Goal: Task Accomplishment & Management: Manage account settings

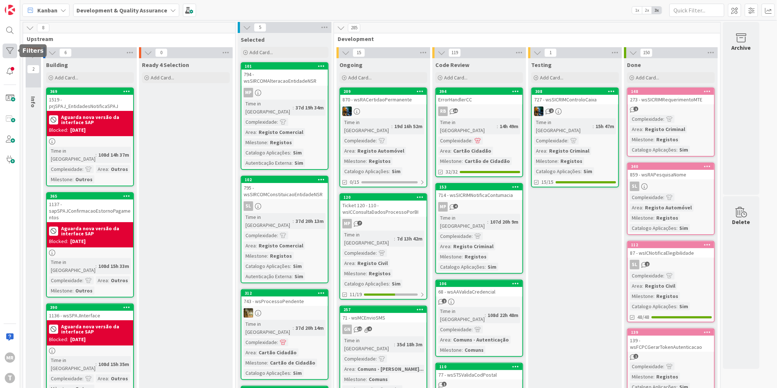
click at [11, 50] on div at bounding box center [10, 51] width 15 height 15
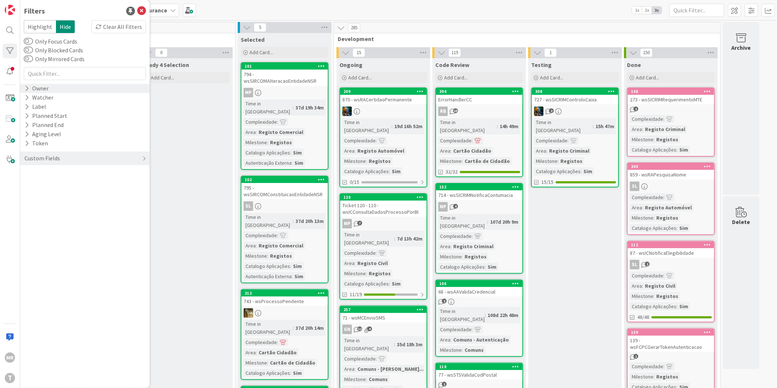
click at [40, 92] on div "Owner" at bounding box center [37, 88] width 26 height 9
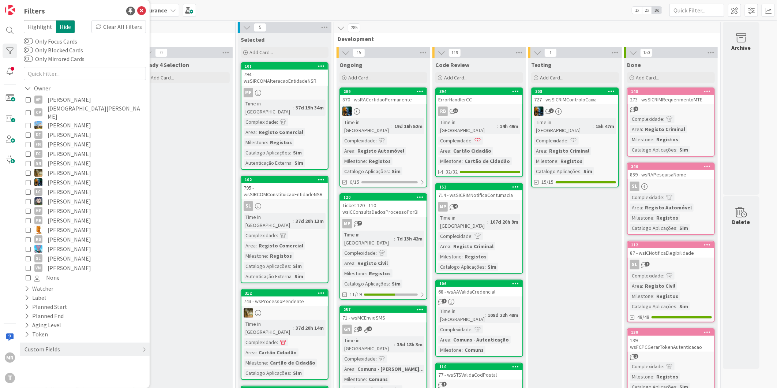
click at [58, 101] on span "[PERSON_NAME]" at bounding box center [70, 100] width 44 height 10
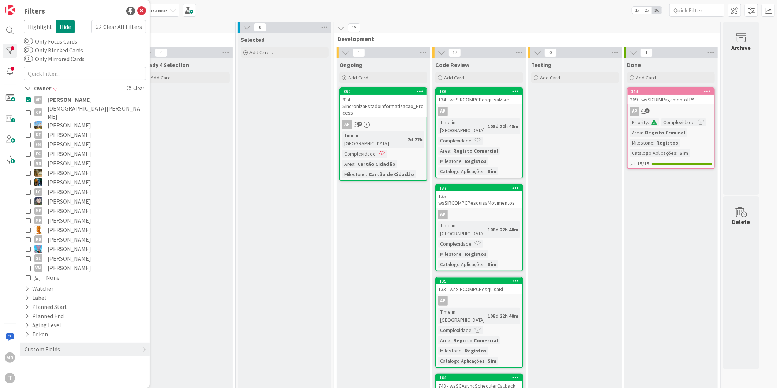
drag, startPoint x: 78, startPoint y: 108, endPoint x: 81, endPoint y: 102, distance: 6.5
click at [78, 108] on span "[DEMOGRAPHIC_DATA][PERSON_NAME]" at bounding box center [96, 112] width 97 height 16
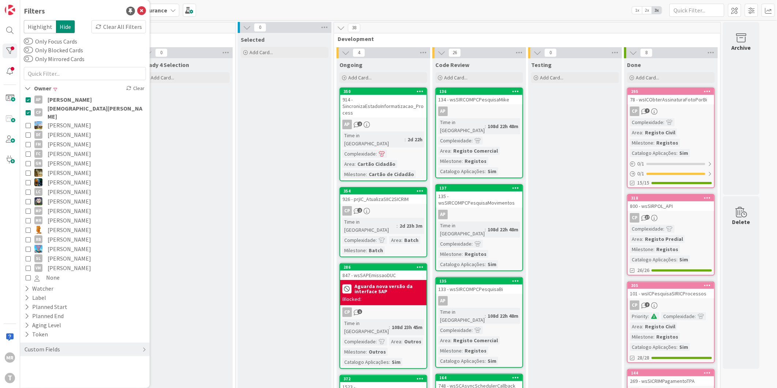
click at [81, 101] on span "[PERSON_NAME]" at bounding box center [70, 100] width 44 height 10
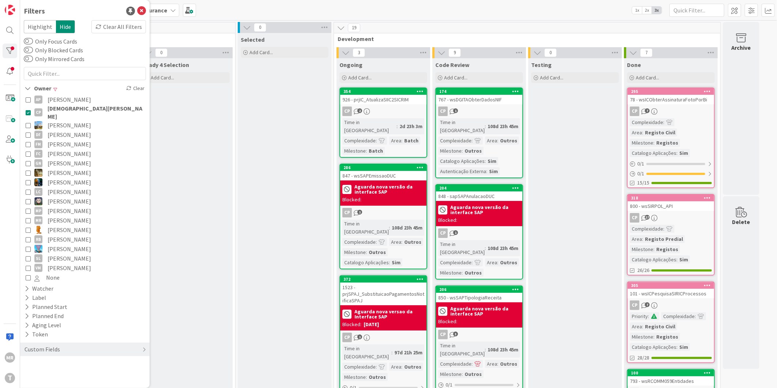
drag, startPoint x: 79, startPoint y: 109, endPoint x: 115, endPoint y: 125, distance: 39.6
click at [79, 109] on span "[DEMOGRAPHIC_DATA][PERSON_NAME]" at bounding box center [96, 112] width 97 height 16
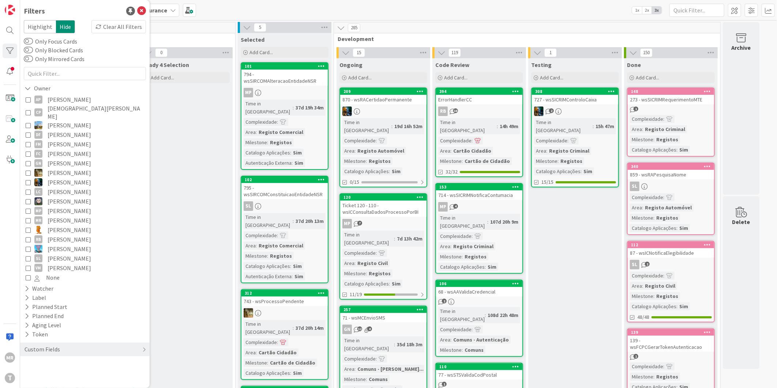
click at [77, 177] on span "[PERSON_NAME]" at bounding box center [70, 182] width 44 height 10
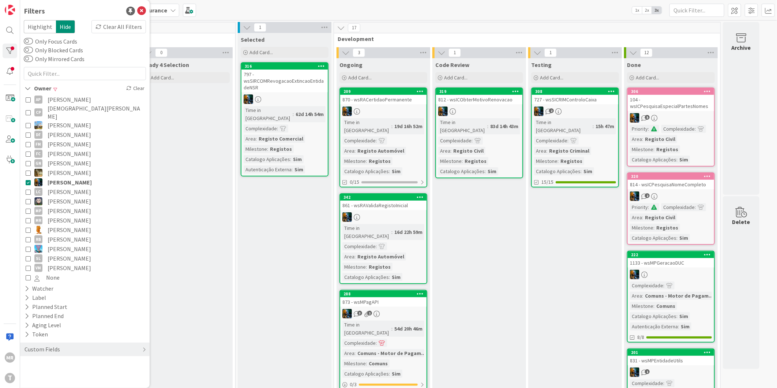
click at [63, 196] on span "[PERSON_NAME]" at bounding box center [70, 201] width 44 height 10
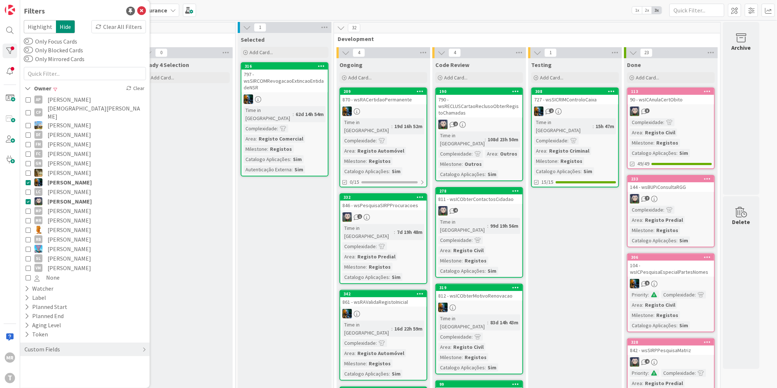
click at [63, 196] on span "[PERSON_NAME]" at bounding box center [70, 201] width 44 height 10
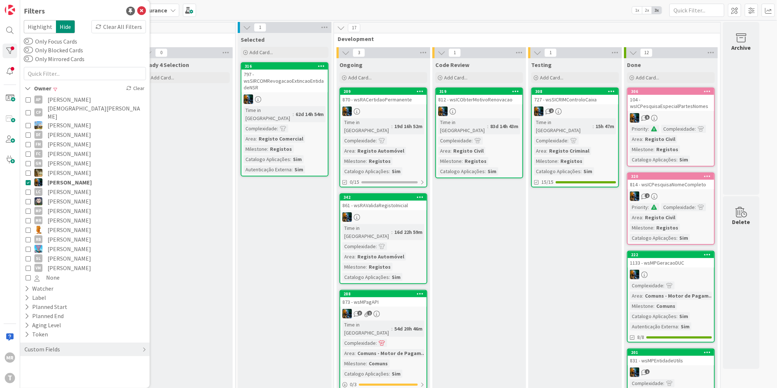
click at [64, 177] on span "[PERSON_NAME]" at bounding box center [70, 182] width 44 height 10
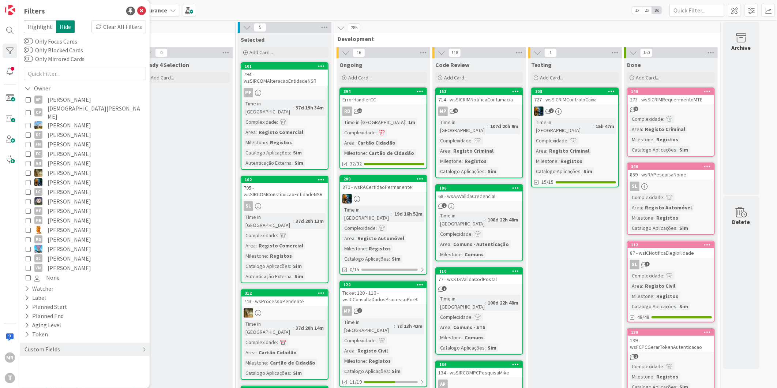
click at [63, 197] on span "[PERSON_NAME]" at bounding box center [70, 201] width 44 height 10
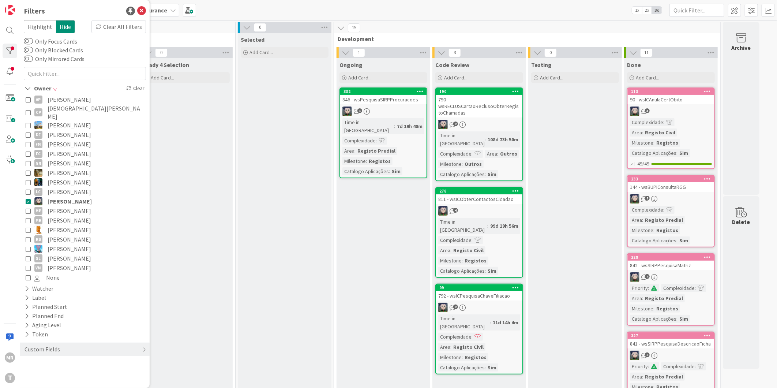
click at [56, 263] on span "[PERSON_NAME]" at bounding box center [70, 268] width 44 height 10
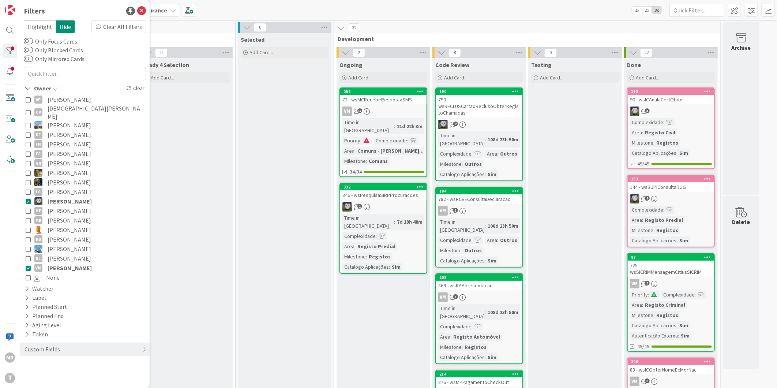
click at [63, 196] on span "[PERSON_NAME]" at bounding box center [70, 201] width 44 height 10
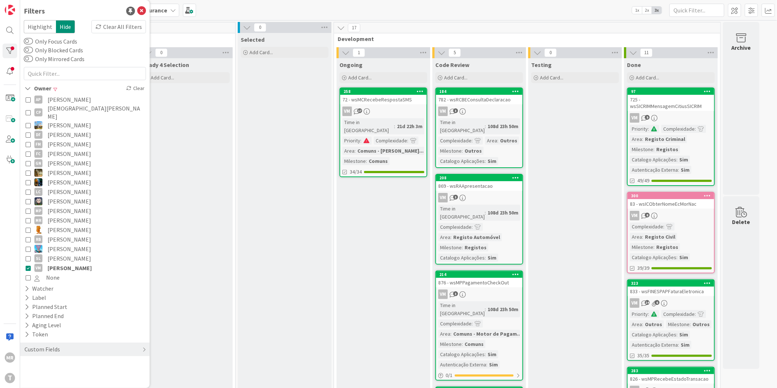
click at [71, 263] on span "[PERSON_NAME]" at bounding box center [70, 268] width 44 height 10
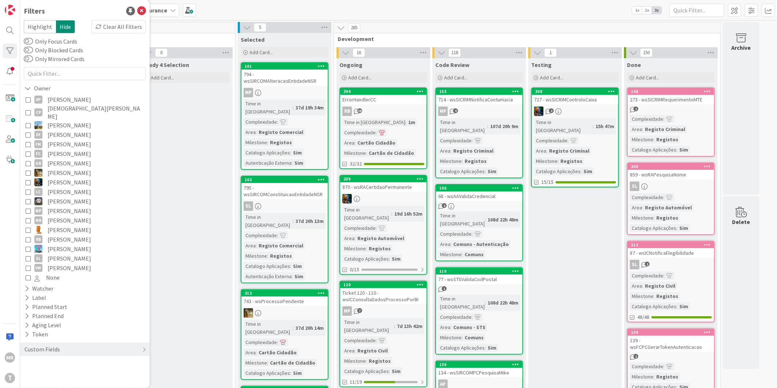
click at [53, 196] on span "[PERSON_NAME]" at bounding box center [70, 201] width 44 height 10
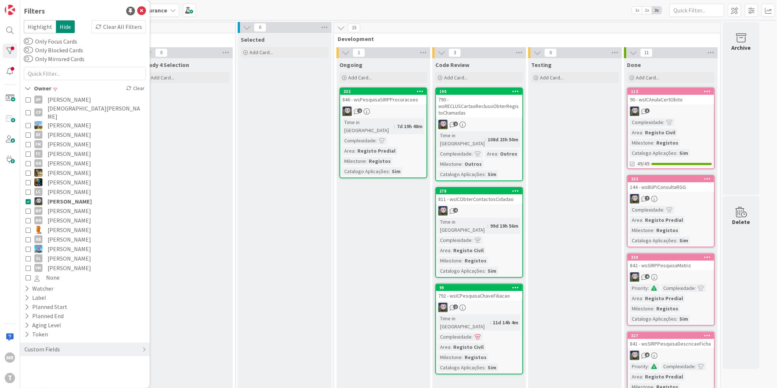
click at [71, 196] on span "[PERSON_NAME]" at bounding box center [70, 201] width 44 height 10
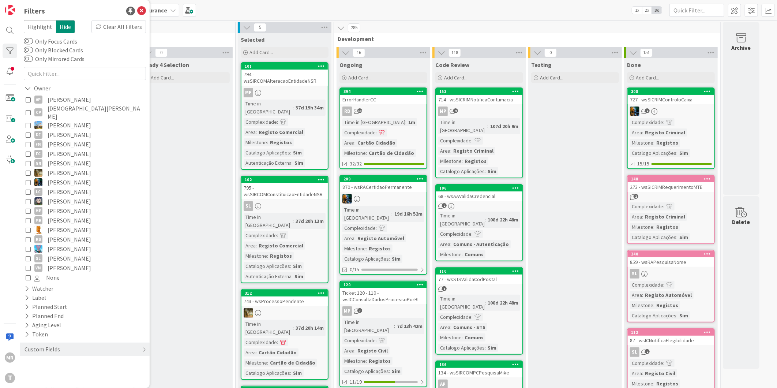
click at [72, 206] on span "[PERSON_NAME]" at bounding box center [70, 211] width 44 height 10
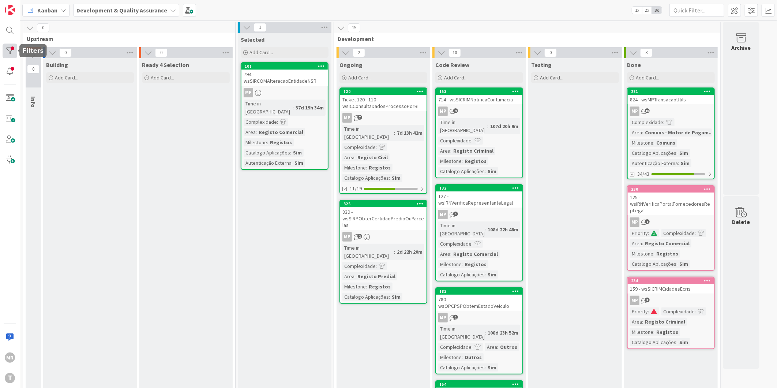
click at [6, 51] on div at bounding box center [10, 51] width 15 height 15
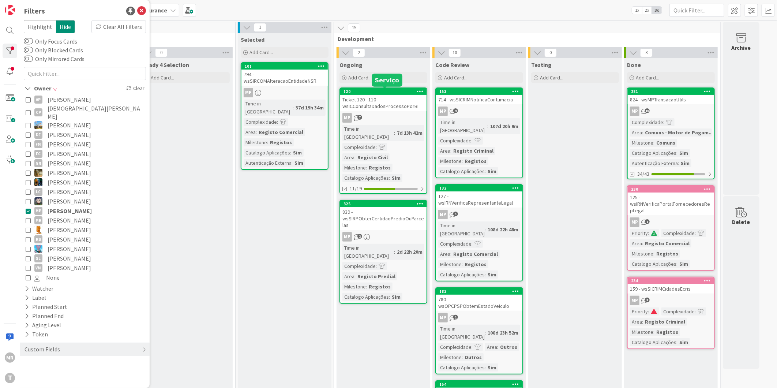
click at [399, 92] on div "120" at bounding box center [384, 91] width 83 height 5
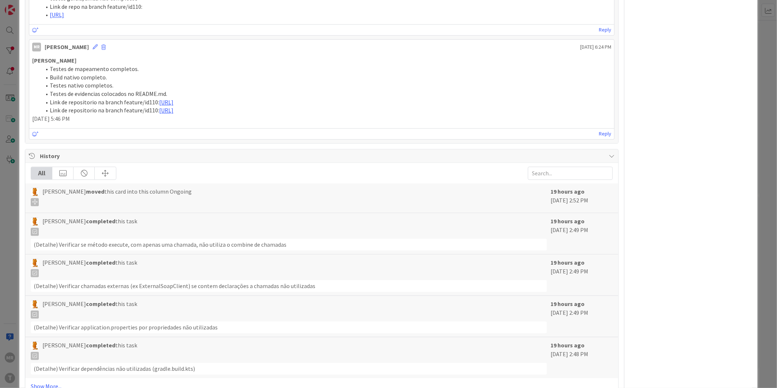
scroll to position [1051, 0]
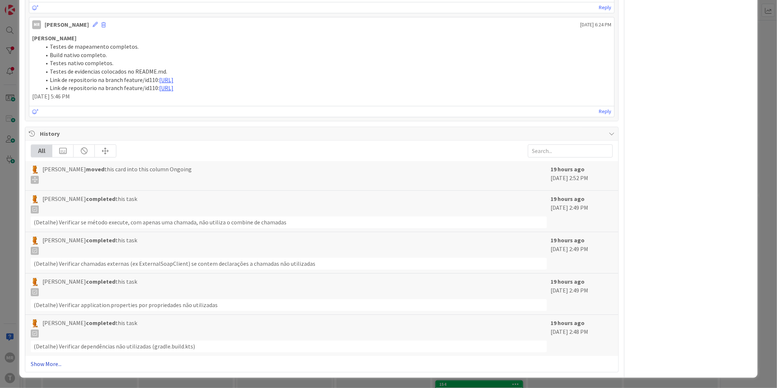
click at [48, 367] on link "Show More..." at bounding box center [322, 363] width 582 height 9
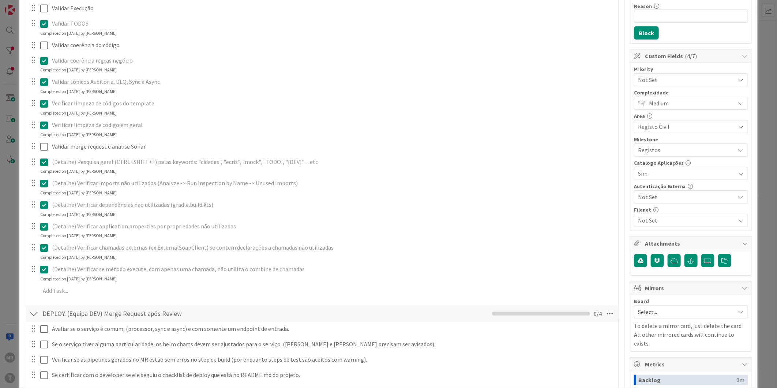
scroll to position [0, 0]
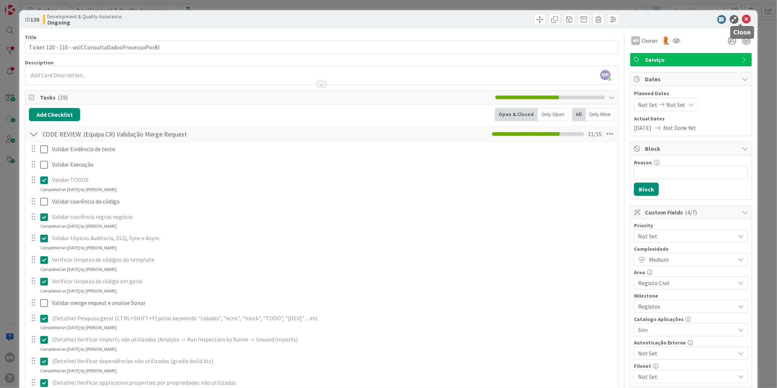
click at [742, 20] on icon at bounding box center [746, 19] width 9 height 9
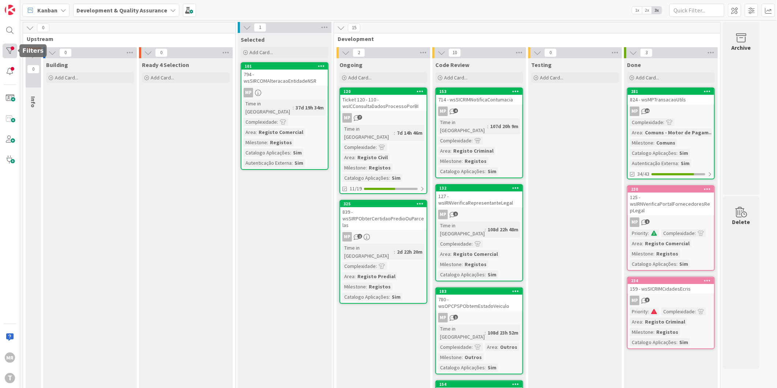
click at [14, 50] on div at bounding box center [10, 51] width 15 height 15
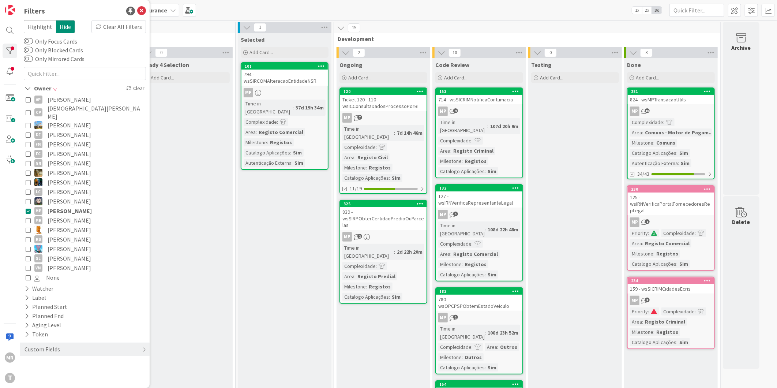
click at [63, 225] on span "[PERSON_NAME]" at bounding box center [70, 230] width 44 height 10
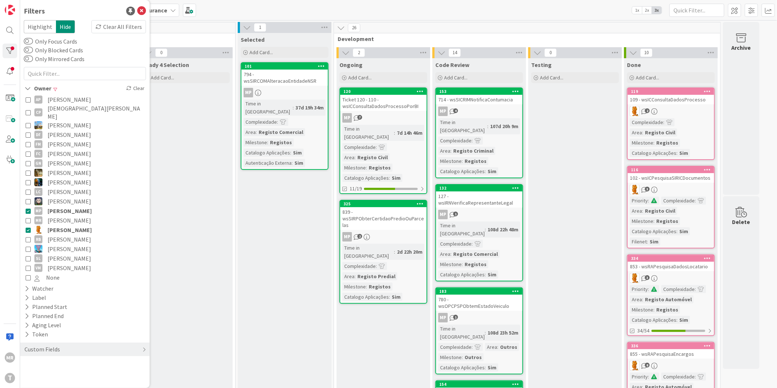
click at [65, 206] on span "[PERSON_NAME]" at bounding box center [70, 211] width 44 height 10
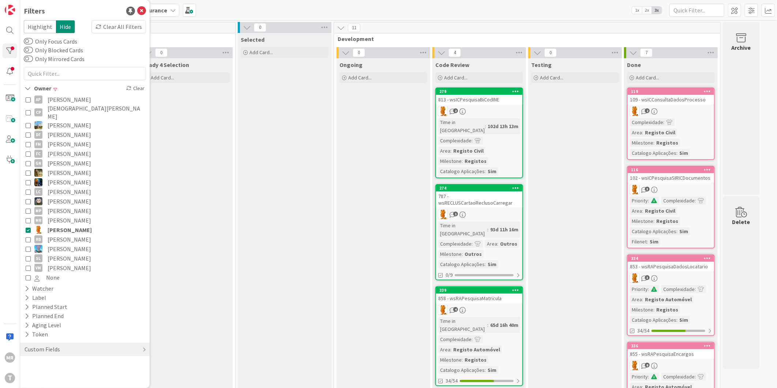
click at [65, 225] on span "[PERSON_NAME]" at bounding box center [70, 230] width 44 height 10
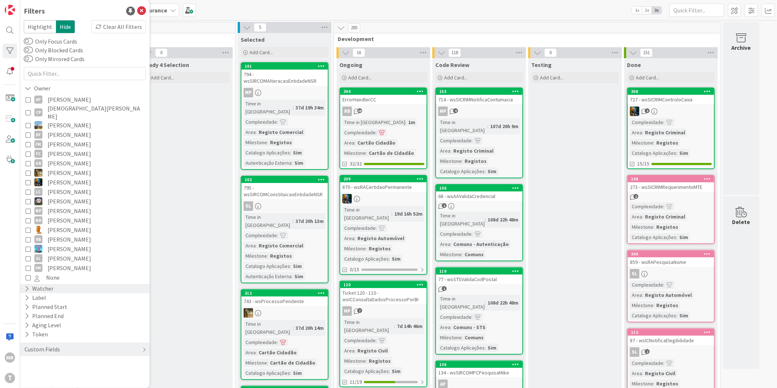
click at [30, 284] on div "Watcher" at bounding box center [39, 288] width 30 height 9
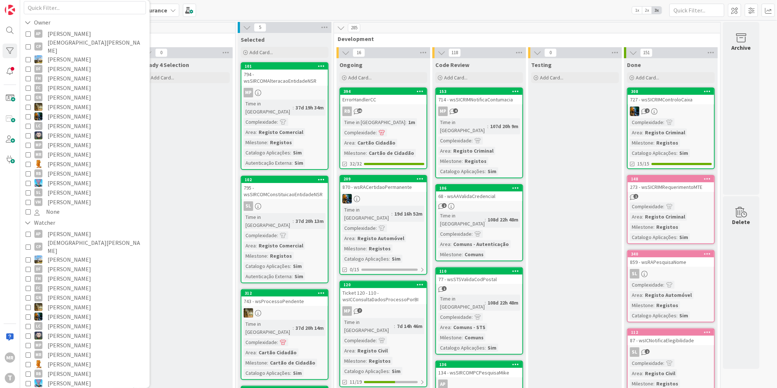
scroll to position [122, 0]
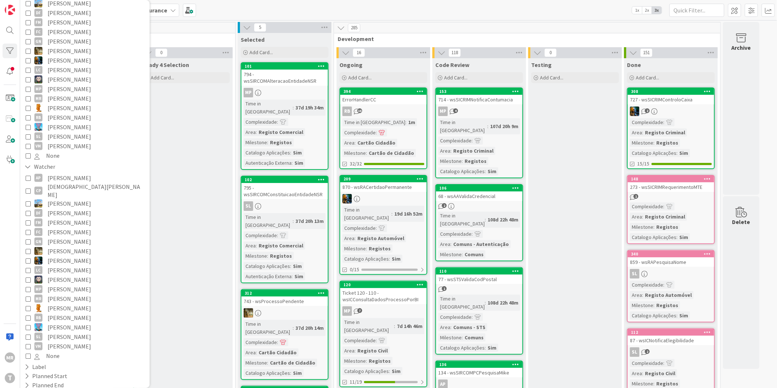
click at [68, 303] on span "[PERSON_NAME]" at bounding box center [70, 308] width 44 height 10
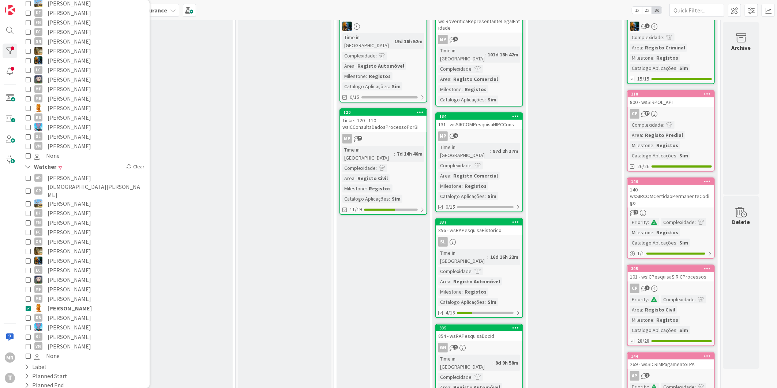
scroll to position [0, 0]
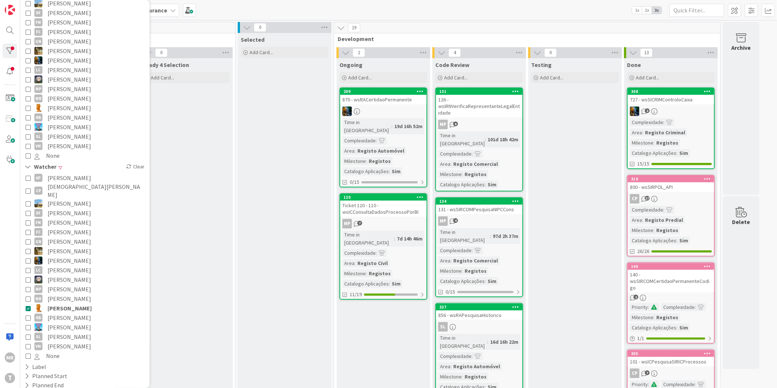
drag, startPoint x: 65, startPoint y: 293, endPoint x: 60, endPoint y: 265, distance: 28.6
click at [65, 303] on span "[PERSON_NAME]" at bounding box center [70, 308] width 44 height 10
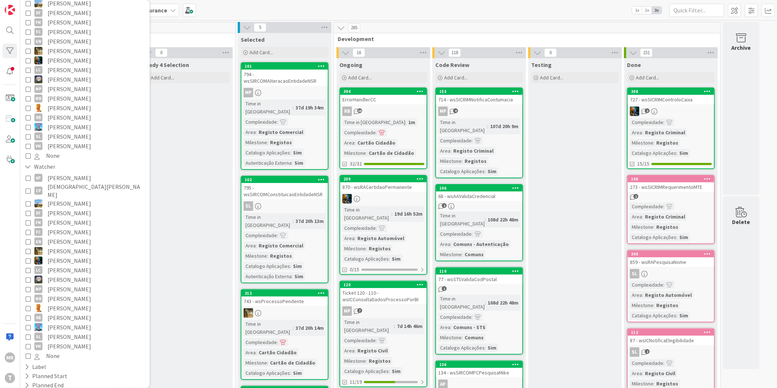
click at [67, 113] on span "[PERSON_NAME]" at bounding box center [70, 118] width 44 height 10
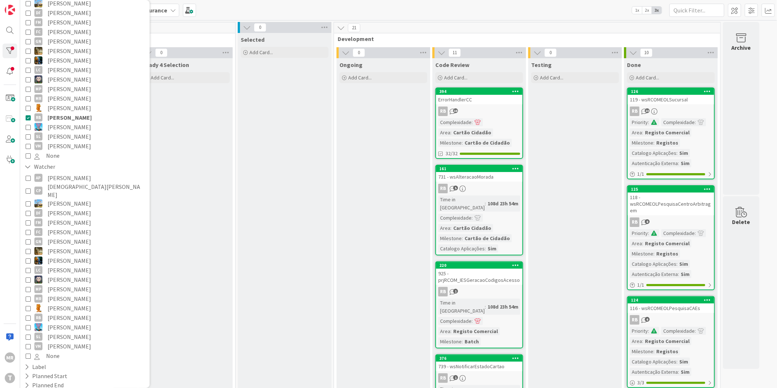
click at [61, 313] on span "[PERSON_NAME]" at bounding box center [70, 318] width 44 height 10
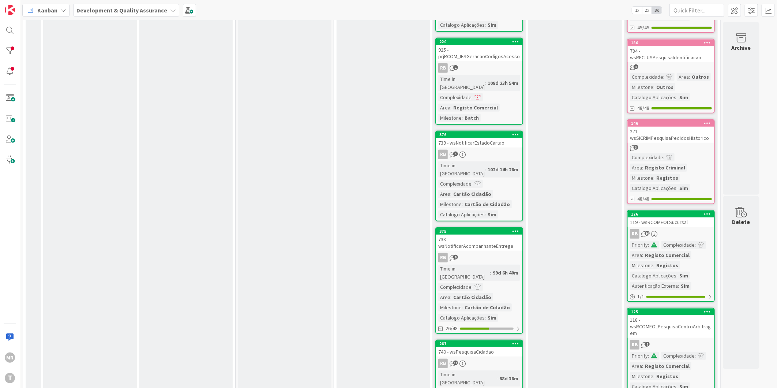
scroll to position [284, 0]
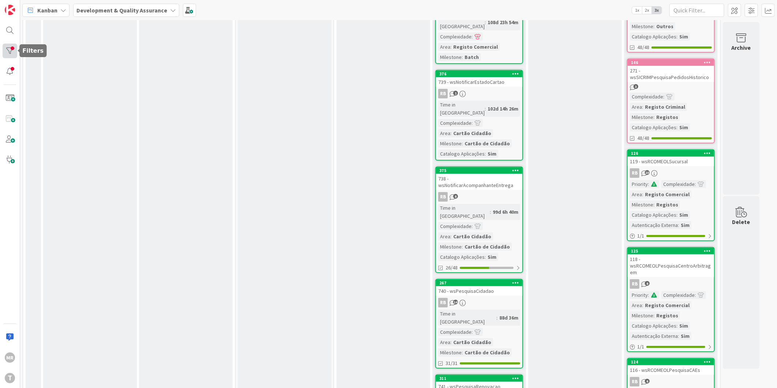
click at [3, 53] on div at bounding box center [10, 51] width 15 height 15
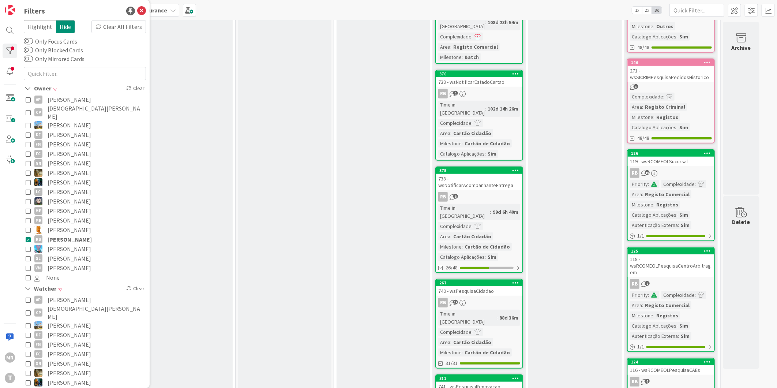
click at [57, 234] on span "[PERSON_NAME]" at bounding box center [70, 239] width 44 height 10
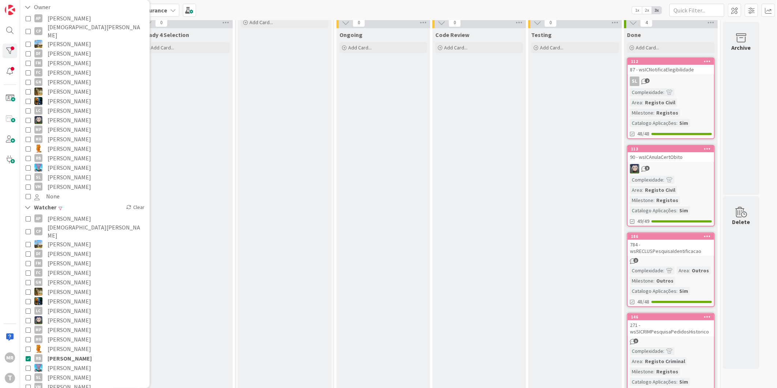
scroll to position [44, 0]
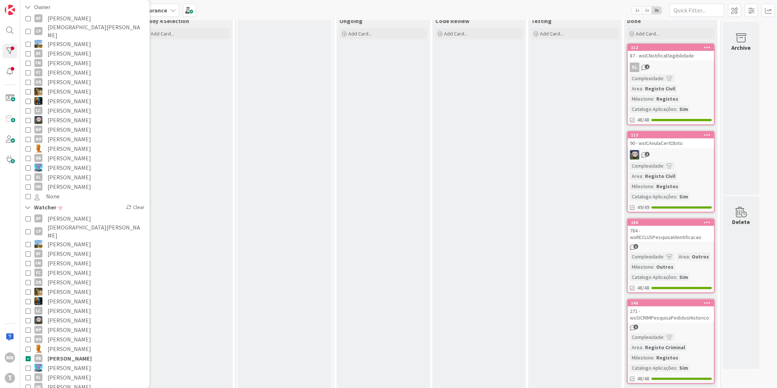
click at [77, 353] on span "[PERSON_NAME]" at bounding box center [70, 358] width 44 height 10
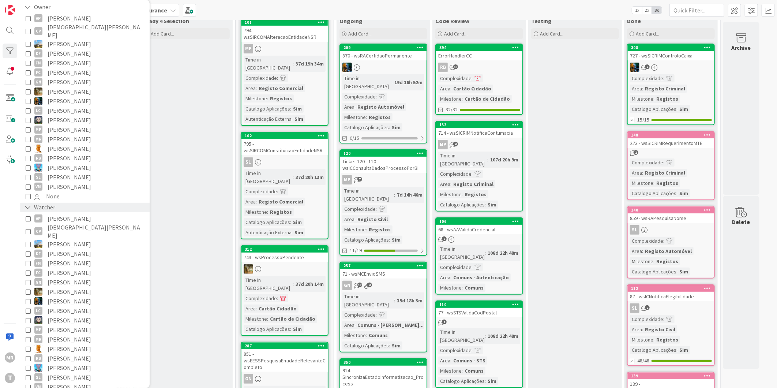
click at [28, 204] on icon at bounding box center [28, 207] width 7 height 6
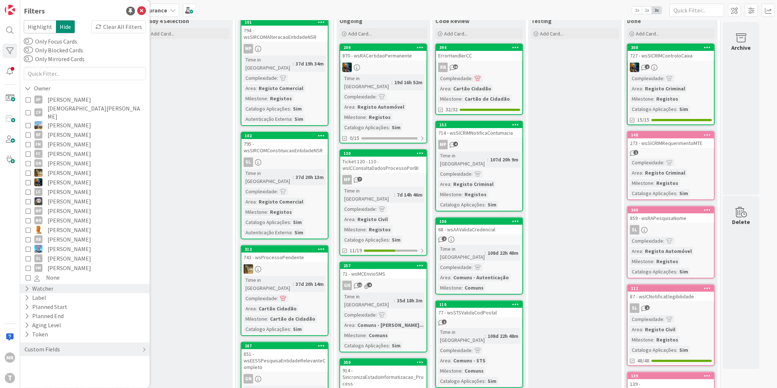
scroll to position [0, 0]
click at [68, 244] on span "[PERSON_NAME]" at bounding box center [70, 249] width 44 height 10
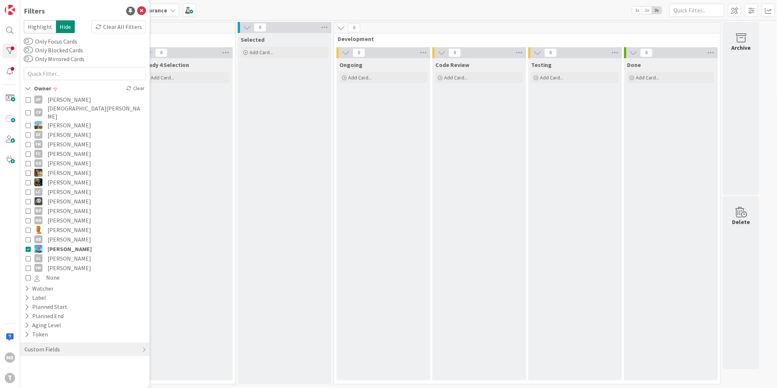
click at [68, 244] on span "[PERSON_NAME]" at bounding box center [70, 249] width 44 height 10
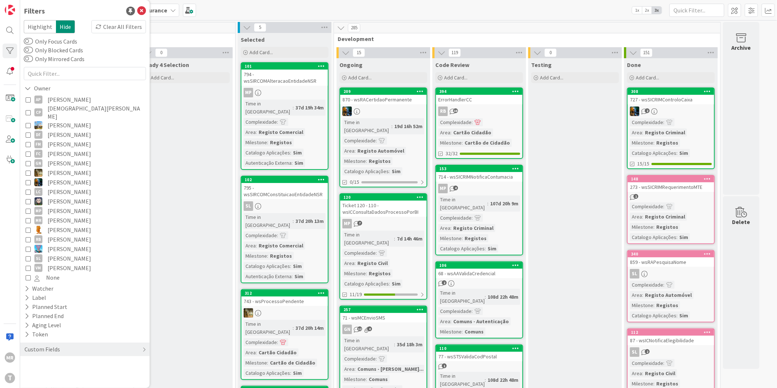
click at [67, 253] on span "[PERSON_NAME]" at bounding box center [70, 258] width 44 height 10
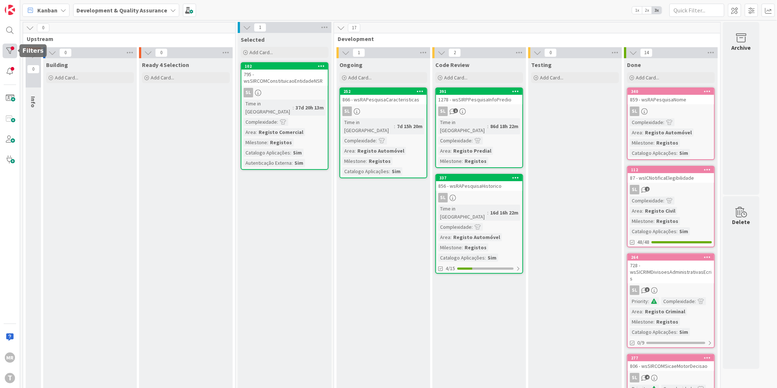
click at [8, 47] on div at bounding box center [10, 51] width 15 height 15
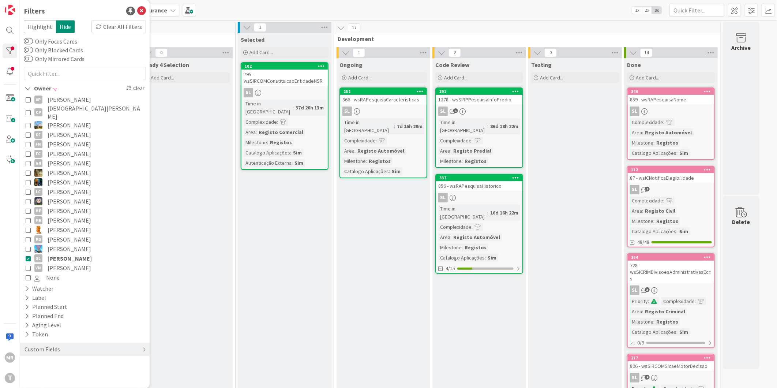
click at [64, 263] on span "[PERSON_NAME]" at bounding box center [70, 268] width 44 height 10
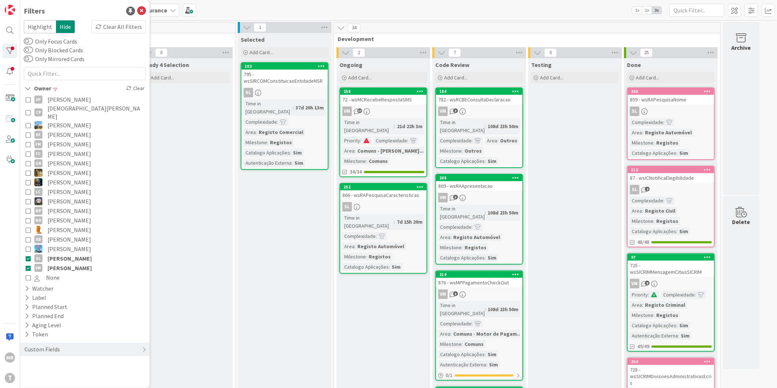
click at [76, 253] on span "[PERSON_NAME]" at bounding box center [70, 258] width 44 height 10
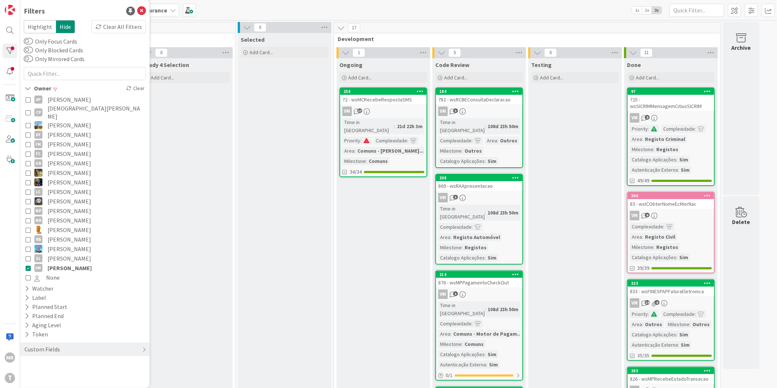
click at [76, 253] on span "[PERSON_NAME]" at bounding box center [70, 258] width 44 height 10
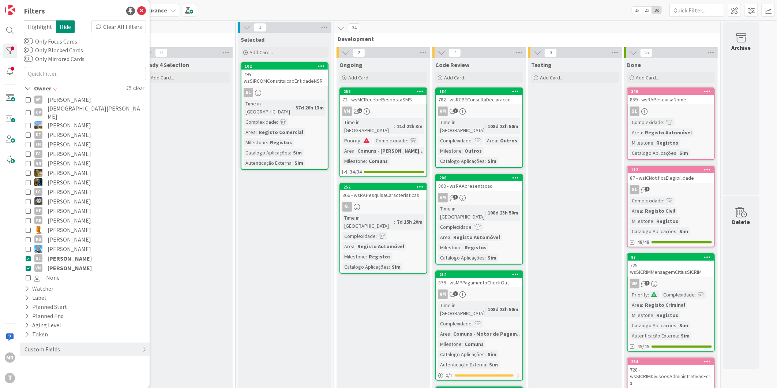
click at [74, 263] on span "[PERSON_NAME]" at bounding box center [70, 268] width 44 height 10
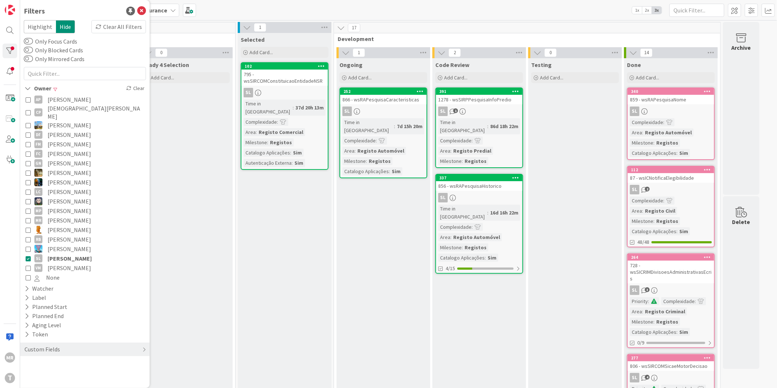
click at [61, 263] on span "[PERSON_NAME]" at bounding box center [70, 268] width 44 height 10
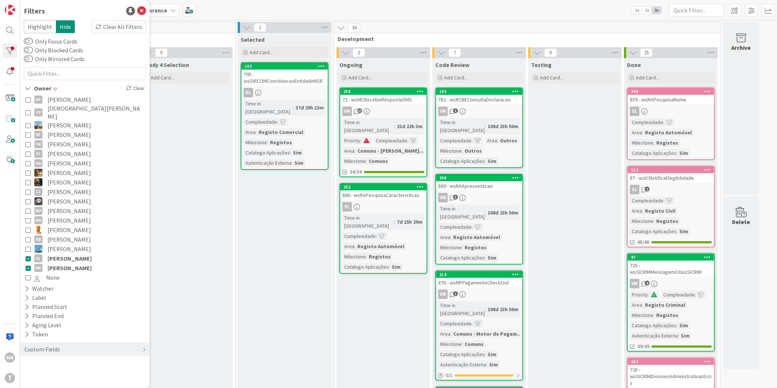
click at [67, 253] on span "[PERSON_NAME]" at bounding box center [70, 258] width 44 height 10
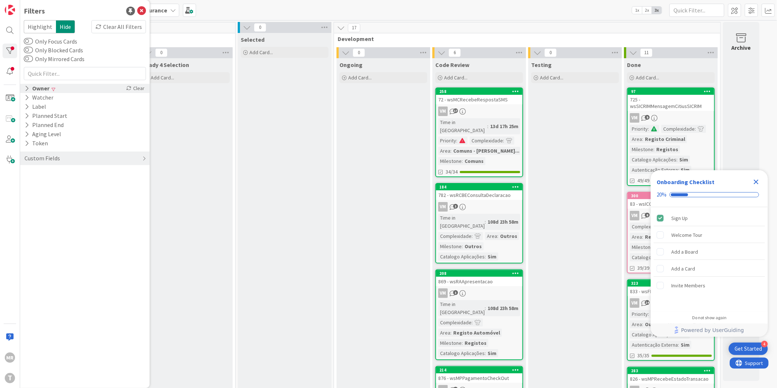
click at [27, 88] on icon at bounding box center [27, 88] width 5 height 6
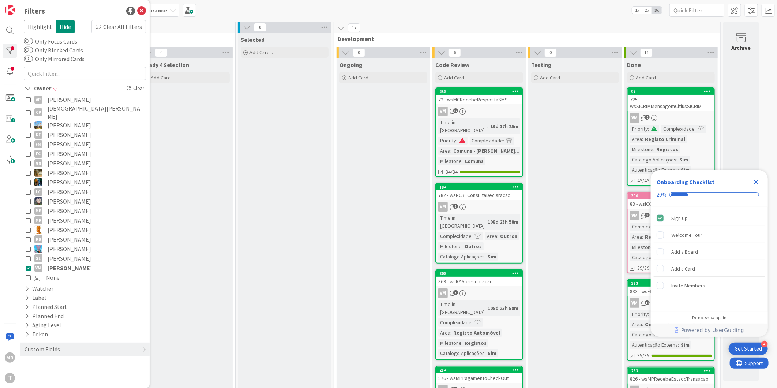
click at [57, 263] on span "[PERSON_NAME]" at bounding box center [70, 268] width 44 height 10
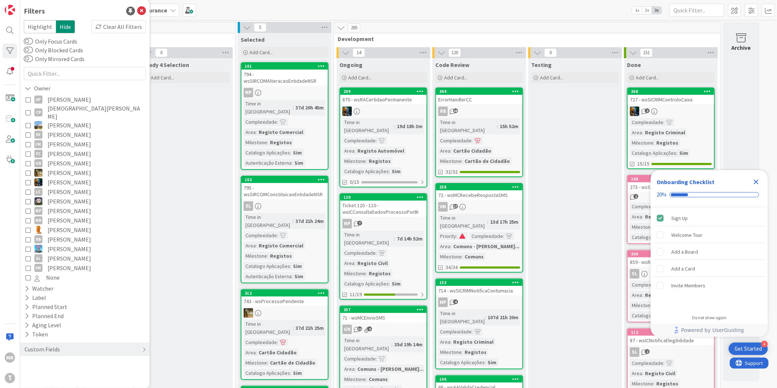
click at [67, 263] on span "[PERSON_NAME]" at bounding box center [70, 268] width 44 height 10
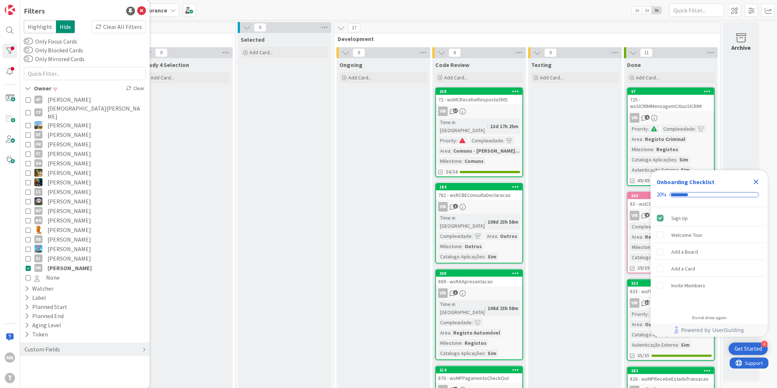
click at [76, 263] on span "[PERSON_NAME]" at bounding box center [70, 268] width 44 height 10
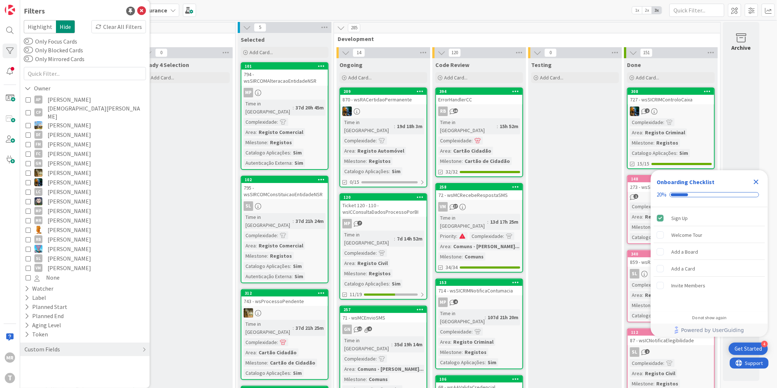
click at [755, 181] on icon "Close Checklist" at bounding box center [756, 182] width 5 height 5
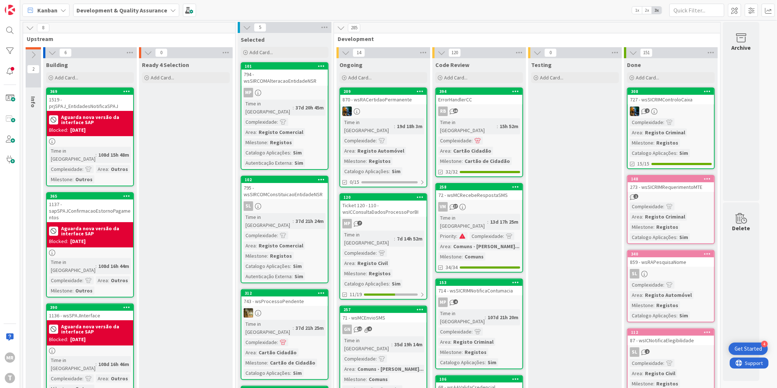
click at [13, 46] on div at bounding box center [10, 51] width 15 height 15
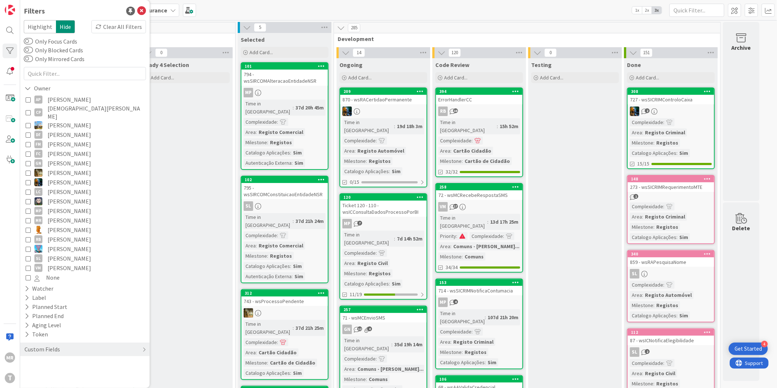
click at [68, 99] on span "[PERSON_NAME]" at bounding box center [70, 100] width 44 height 10
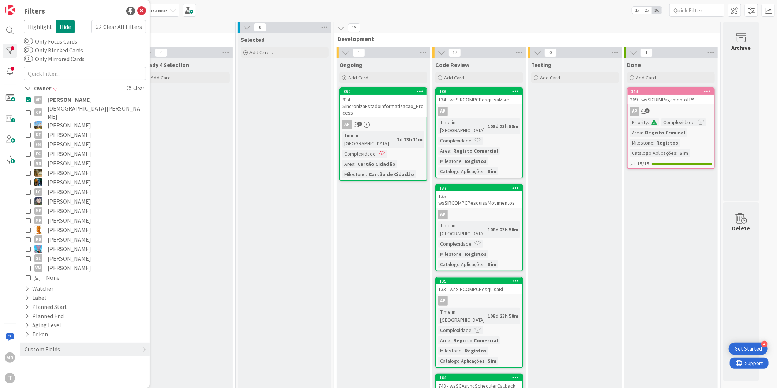
click at [68, 99] on span "[PERSON_NAME]" at bounding box center [70, 100] width 44 height 10
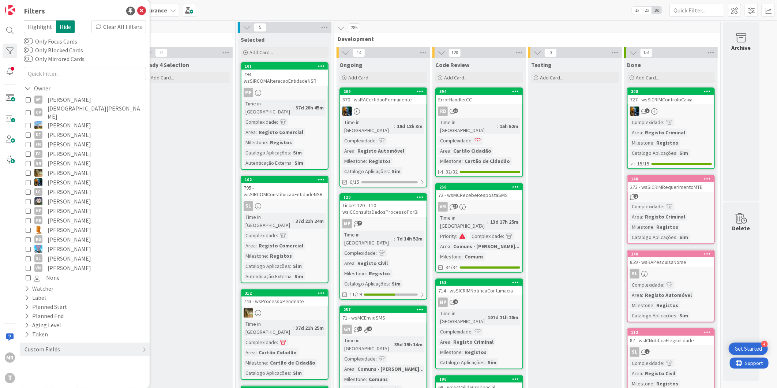
click at [61, 110] on span "[DEMOGRAPHIC_DATA][PERSON_NAME]" at bounding box center [96, 112] width 97 height 16
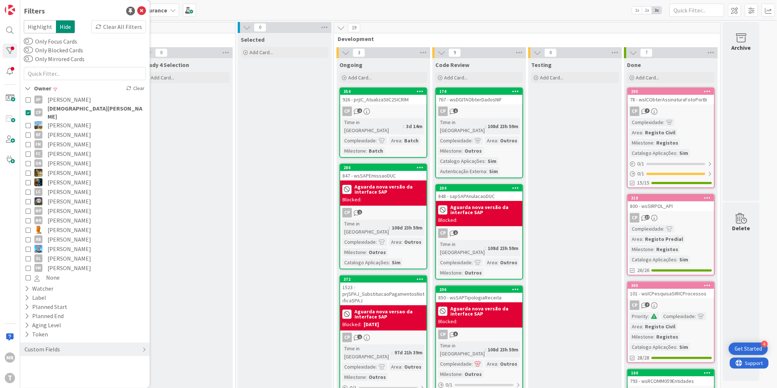
click at [61, 110] on span "[DEMOGRAPHIC_DATA][PERSON_NAME]" at bounding box center [96, 112] width 97 height 16
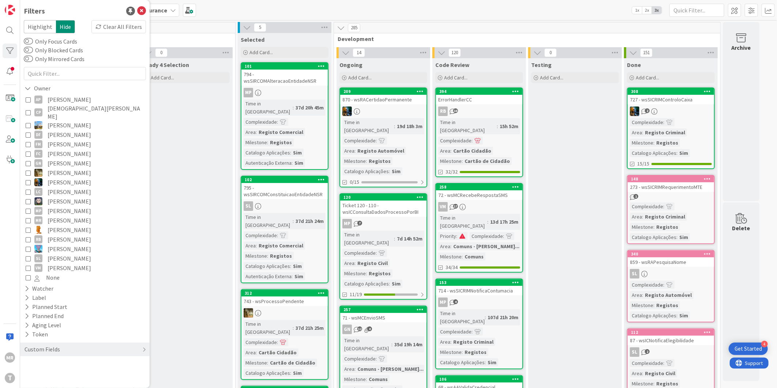
click at [60, 120] on span "[PERSON_NAME]" at bounding box center [70, 125] width 44 height 10
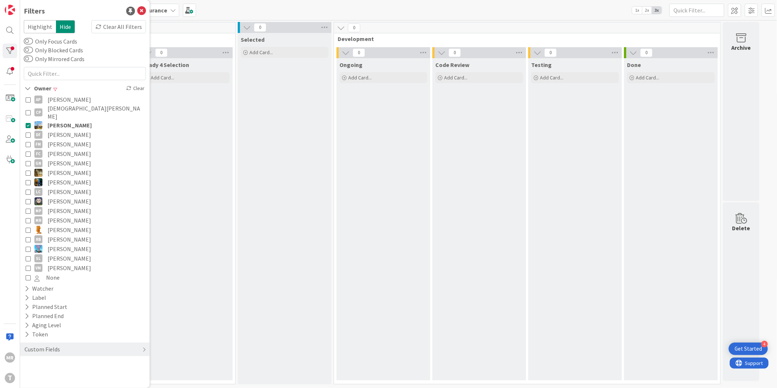
click at [60, 120] on span "[PERSON_NAME]" at bounding box center [70, 125] width 44 height 10
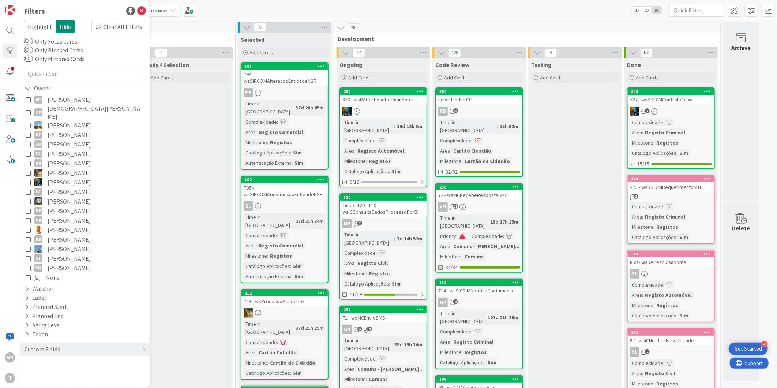
click at [59, 130] on span "[PERSON_NAME]" at bounding box center [70, 135] width 44 height 10
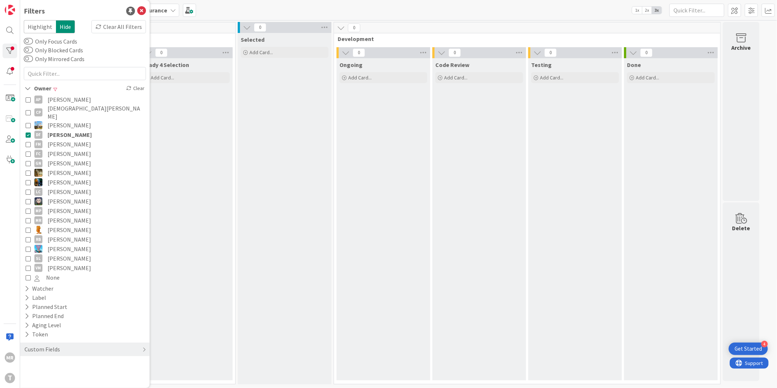
click at [59, 130] on span "[PERSON_NAME]" at bounding box center [70, 135] width 44 height 10
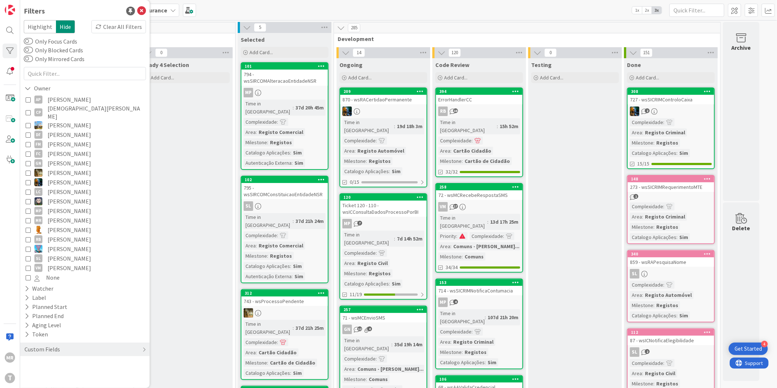
click at [57, 140] on span "[PERSON_NAME]" at bounding box center [70, 144] width 44 height 10
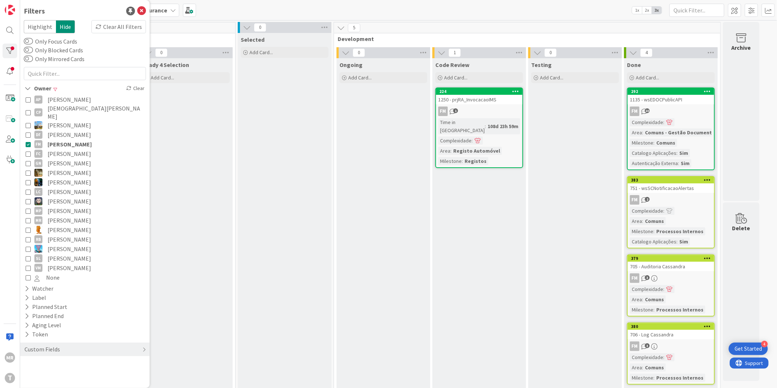
click at [57, 140] on span "[PERSON_NAME]" at bounding box center [70, 144] width 44 height 10
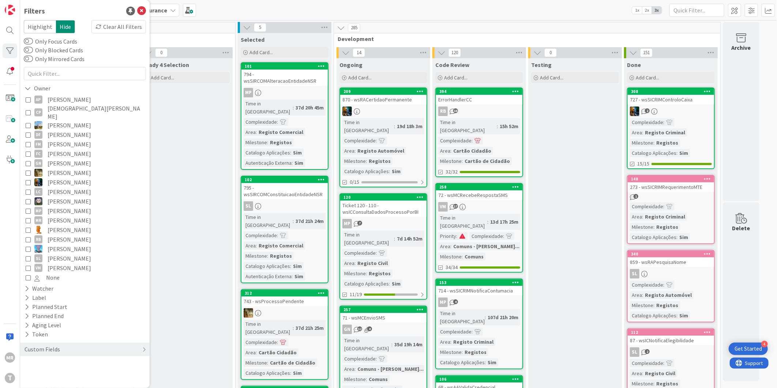
click at [57, 149] on span "[PERSON_NAME]" at bounding box center [70, 154] width 44 height 10
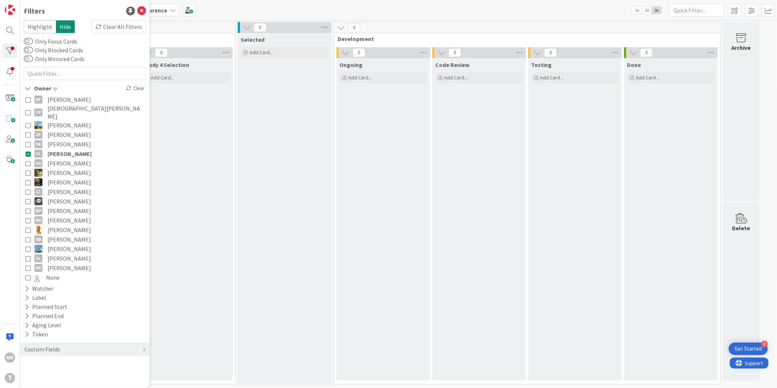
click at [57, 149] on span "[PERSON_NAME]" at bounding box center [70, 154] width 44 height 10
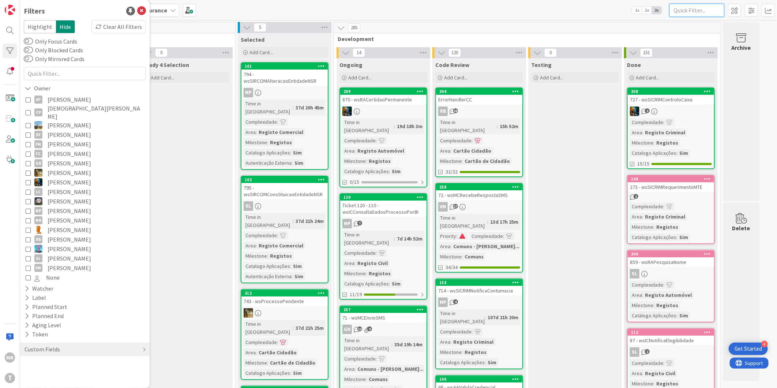
click at [703, 10] on input "text" at bounding box center [696, 10] width 55 height 13
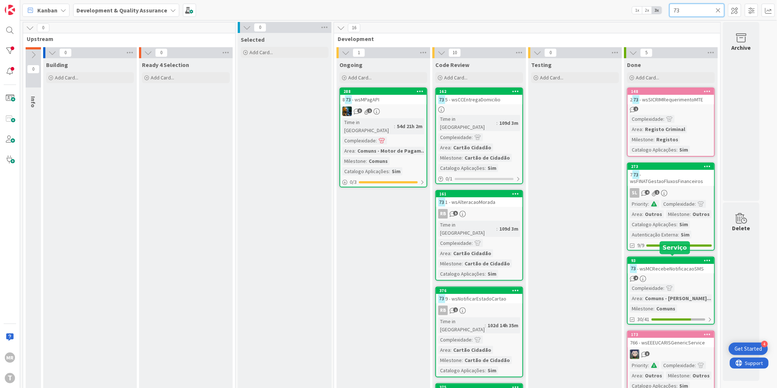
type input "73"
click at [674, 260] on div "93" at bounding box center [672, 260] width 83 height 5
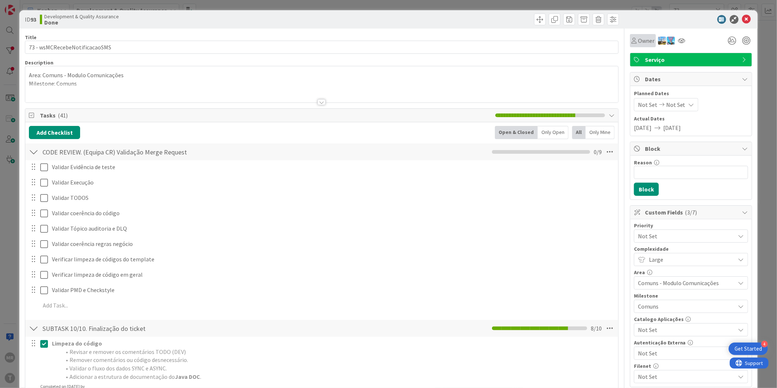
click at [639, 42] on span "Owner" at bounding box center [646, 40] width 16 height 9
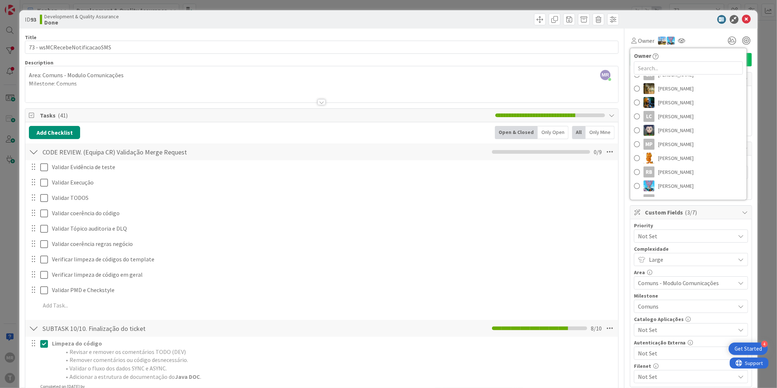
scroll to position [152, 0]
click at [670, 193] on span "[PERSON_NAME]" at bounding box center [675, 190] width 35 height 11
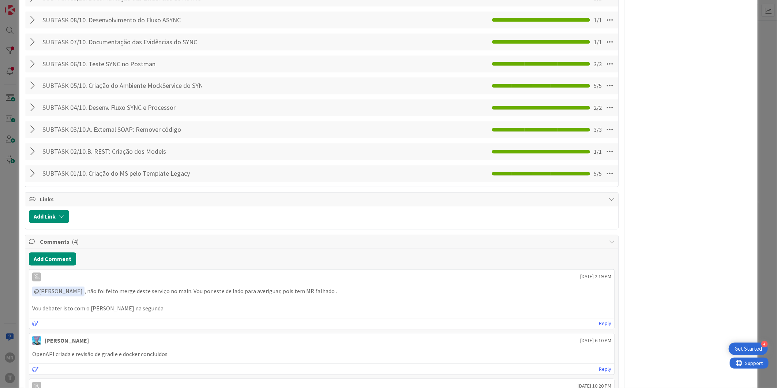
scroll to position [853, 0]
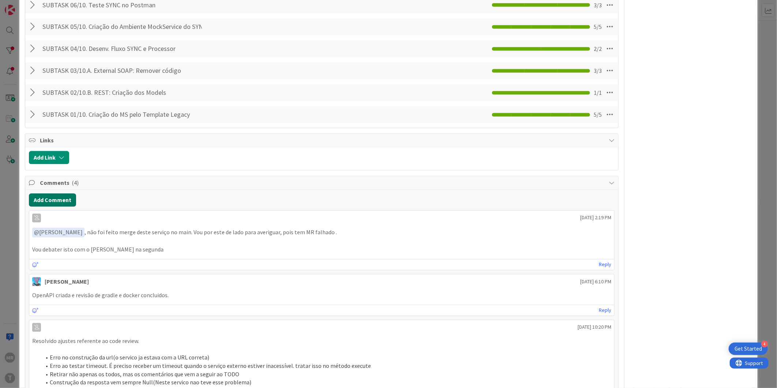
click at [48, 198] on button "Add Comment" at bounding box center [52, 200] width 47 height 13
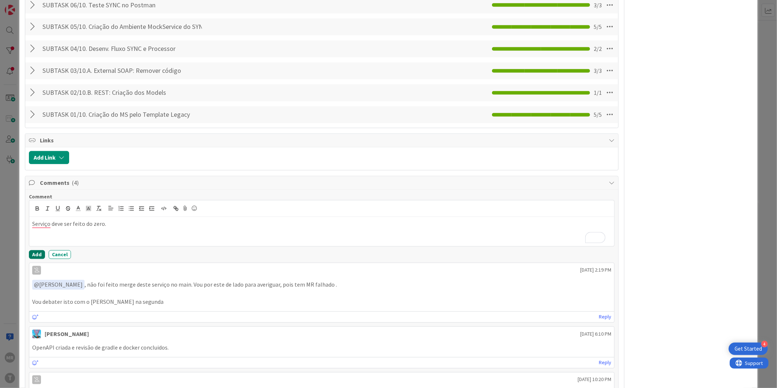
click at [37, 257] on button "Add" at bounding box center [37, 254] width 16 height 9
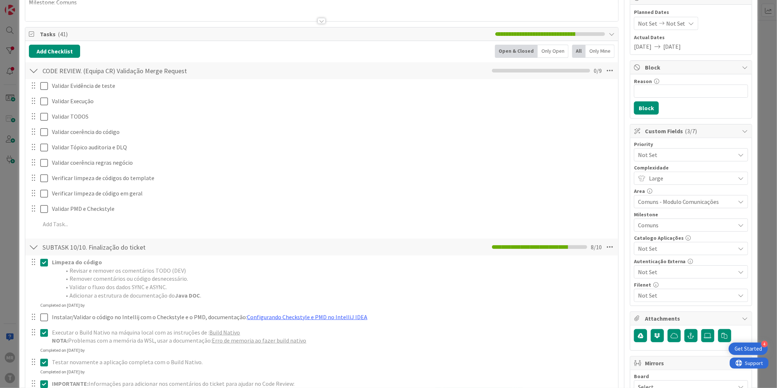
scroll to position [0, 0]
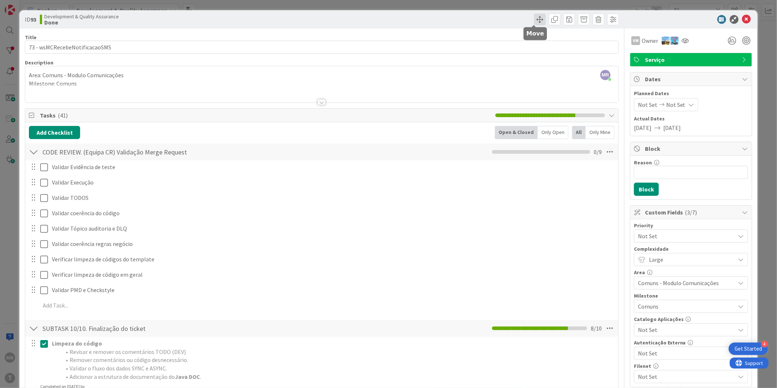
click at [537, 20] on span at bounding box center [540, 20] width 12 height 12
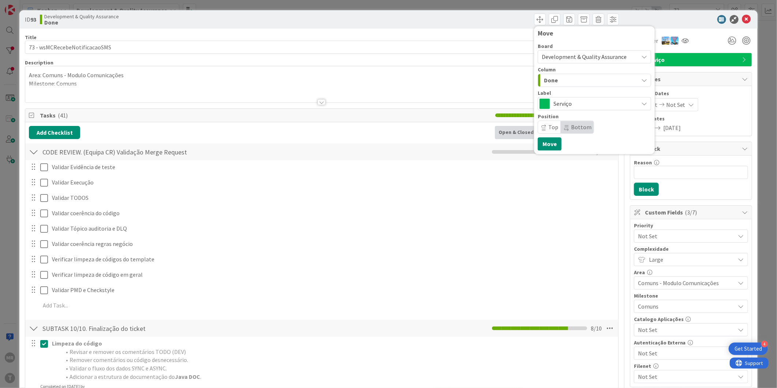
click at [572, 78] on div "Done" at bounding box center [590, 80] width 96 height 12
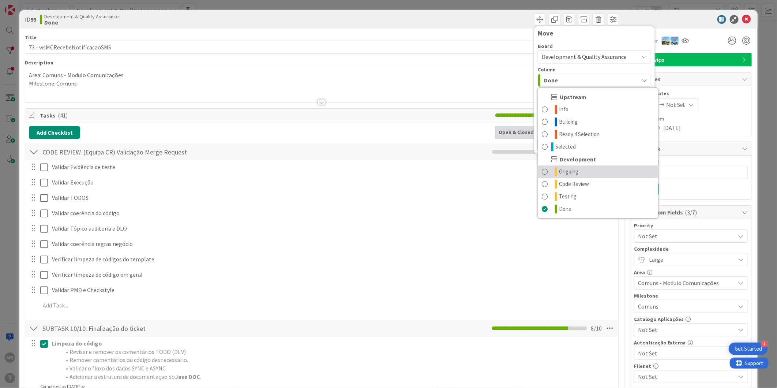
click at [561, 171] on span "Ongoing" at bounding box center [568, 171] width 19 height 9
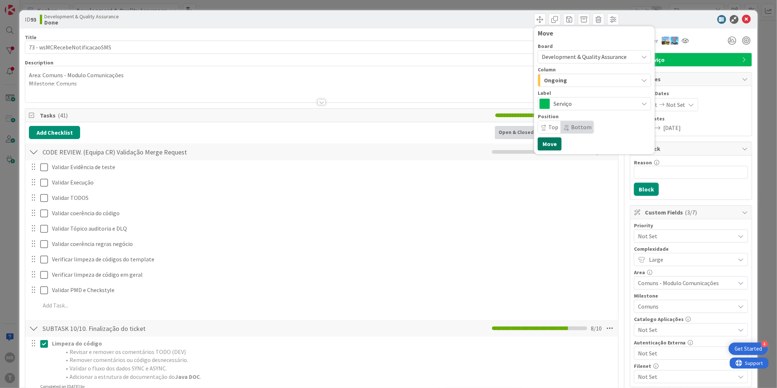
click at [548, 146] on button "Move" at bounding box center [550, 143] width 24 height 13
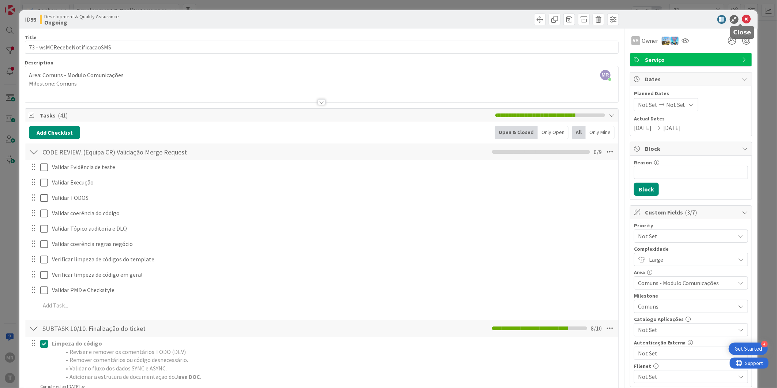
click at [742, 21] on icon at bounding box center [746, 19] width 9 height 9
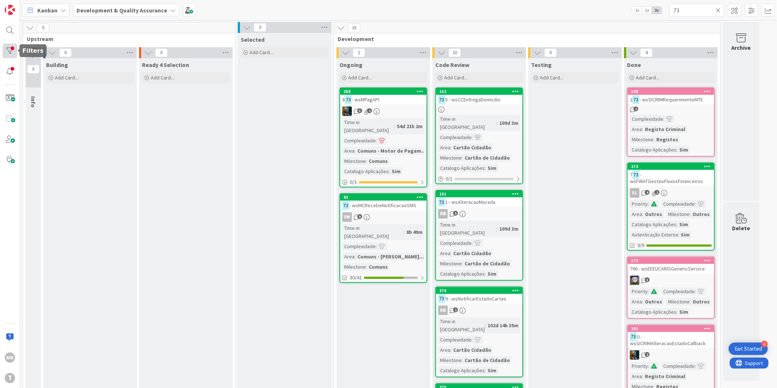
click at [12, 45] on div at bounding box center [10, 51] width 15 height 15
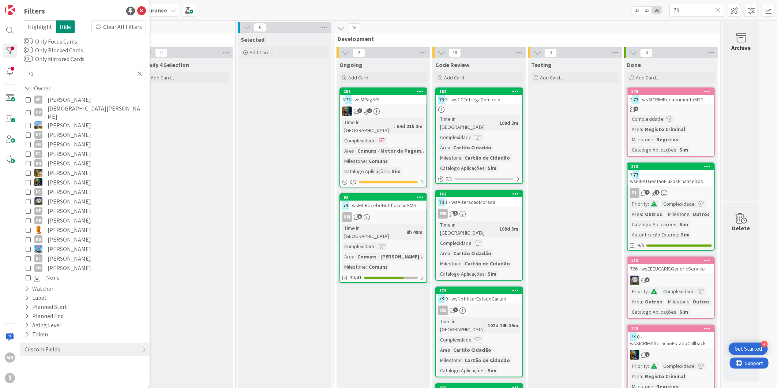
click at [59, 263] on span "[PERSON_NAME]" at bounding box center [70, 268] width 44 height 10
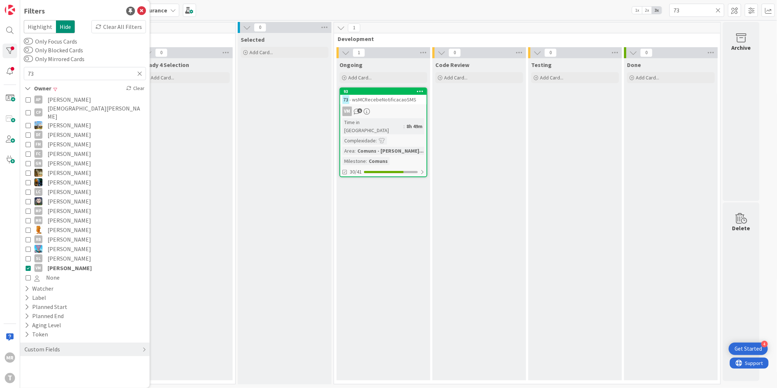
click at [398, 248] on div "Ongoing Add Card... 93 73 - wsMCRecebeNotificacaoSMS VM 5 Time in Column : 8h 4…" at bounding box center [384, 219] width 94 height 322
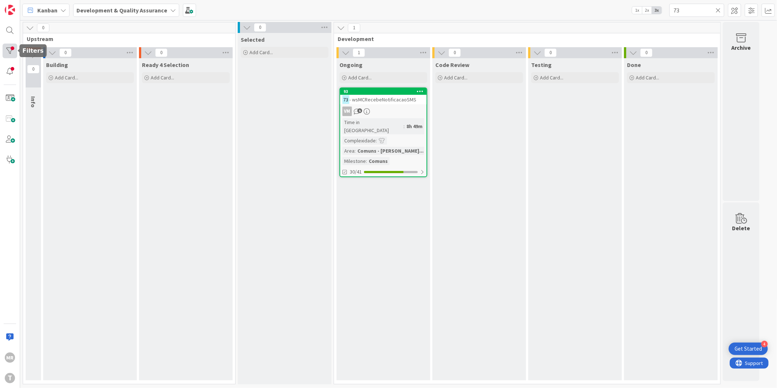
click at [7, 52] on div at bounding box center [10, 51] width 15 height 15
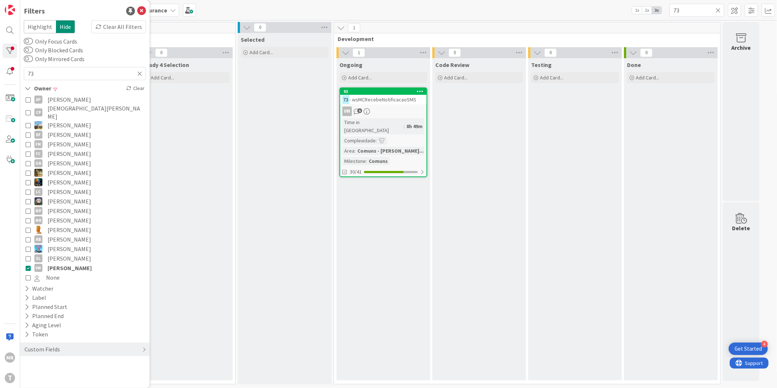
click at [27, 265] on icon at bounding box center [28, 267] width 5 height 5
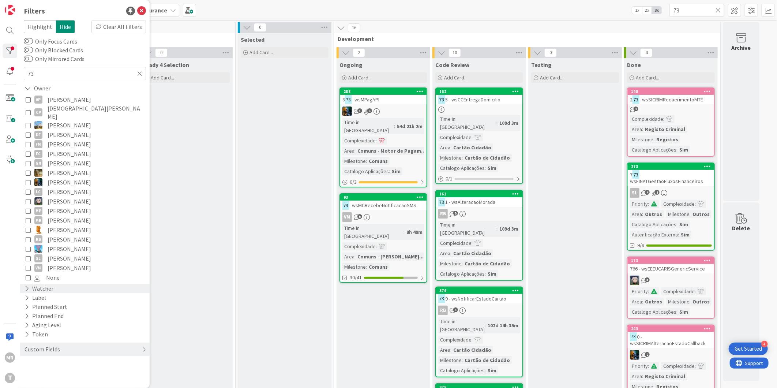
click at [25, 285] on icon at bounding box center [27, 288] width 5 height 6
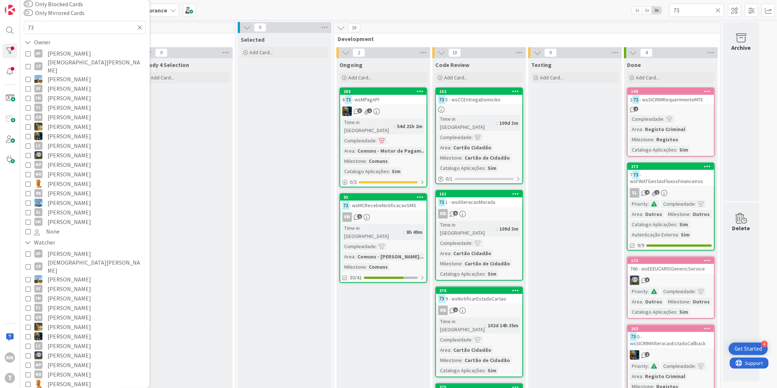
scroll to position [81, 0]
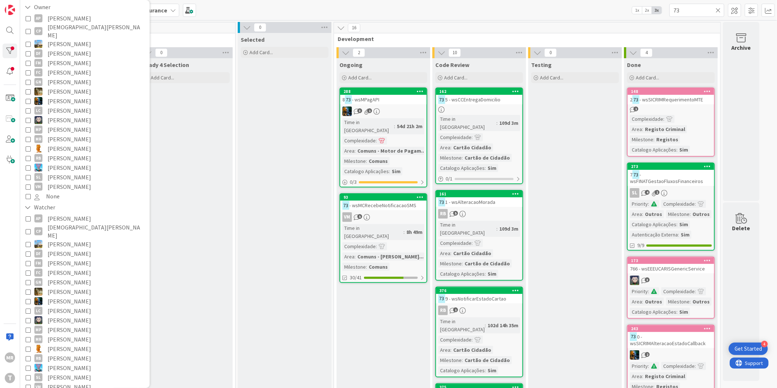
drag, startPoint x: 68, startPoint y: 249, endPoint x: 68, endPoint y: 253, distance: 4.4
click at [68, 258] on span "[PERSON_NAME]" at bounding box center [70, 263] width 44 height 10
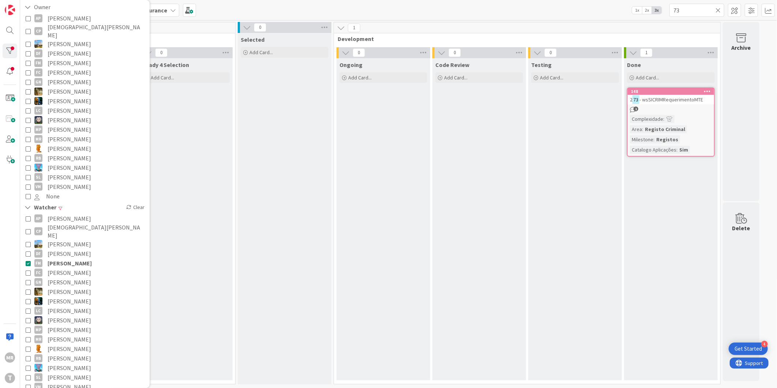
click at [456, 269] on div "Code Review Add Card..." at bounding box center [479, 219] width 94 height 322
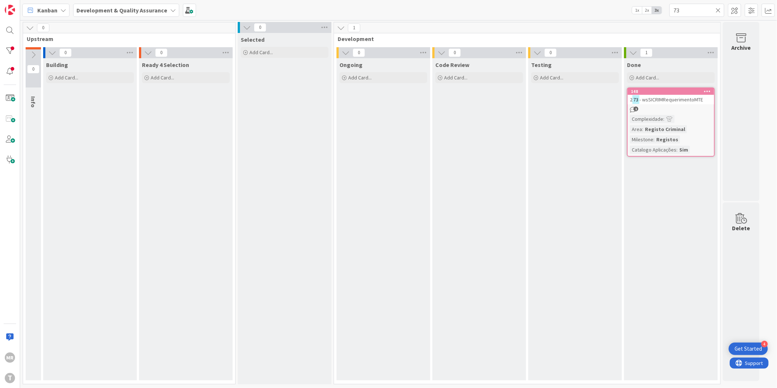
click at [718, 11] on icon at bounding box center [717, 10] width 5 height 7
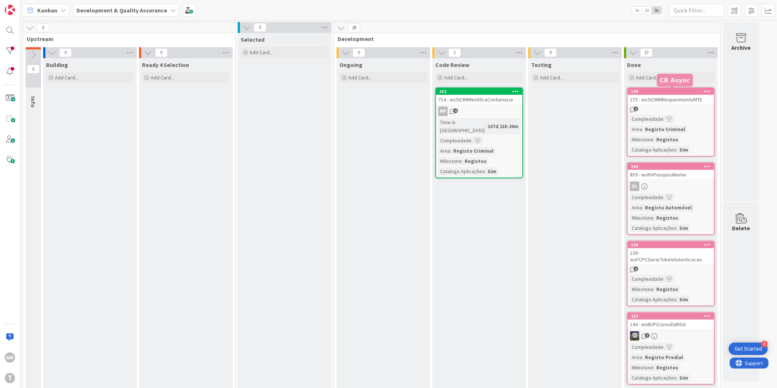
click at [660, 92] on div "148" at bounding box center [672, 91] width 83 height 5
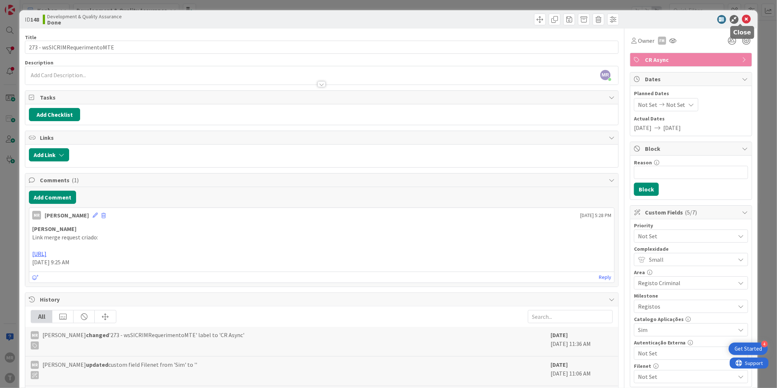
click at [743, 16] on icon at bounding box center [746, 19] width 9 height 9
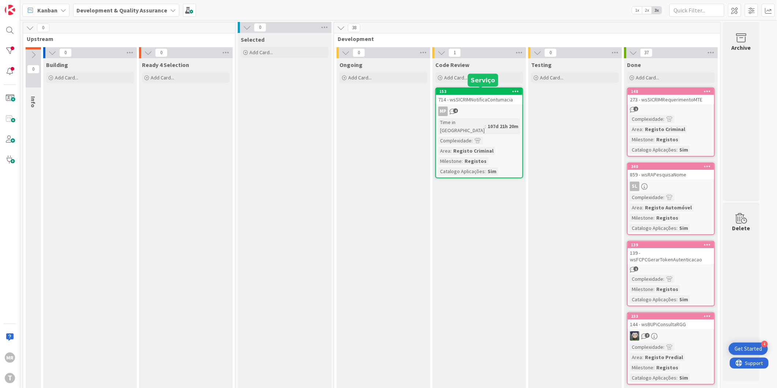
click at [453, 93] on div "153" at bounding box center [480, 91] width 83 height 5
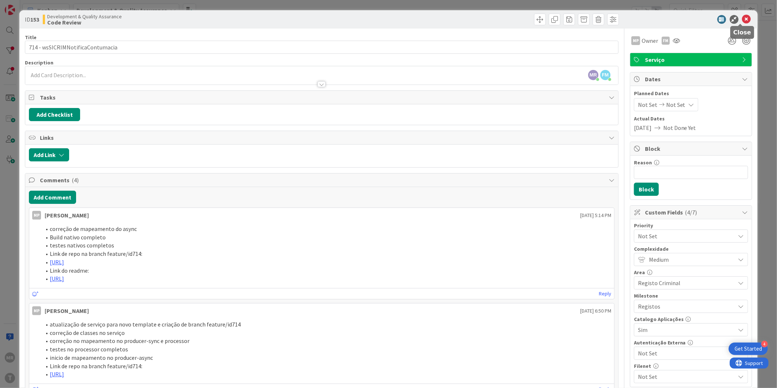
click at [743, 16] on icon at bounding box center [746, 19] width 9 height 9
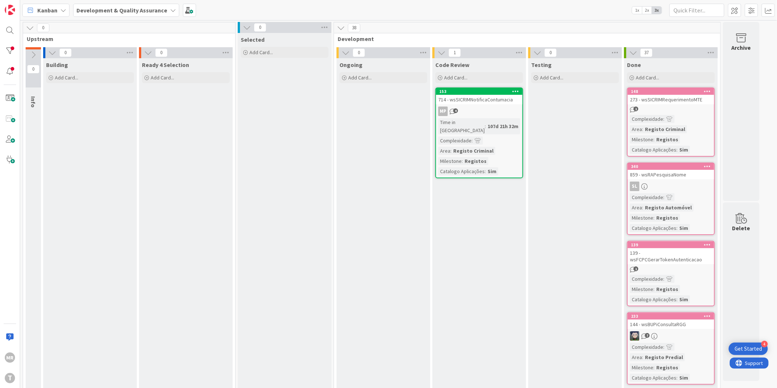
click at [12, 53] on div at bounding box center [10, 51] width 15 height 15
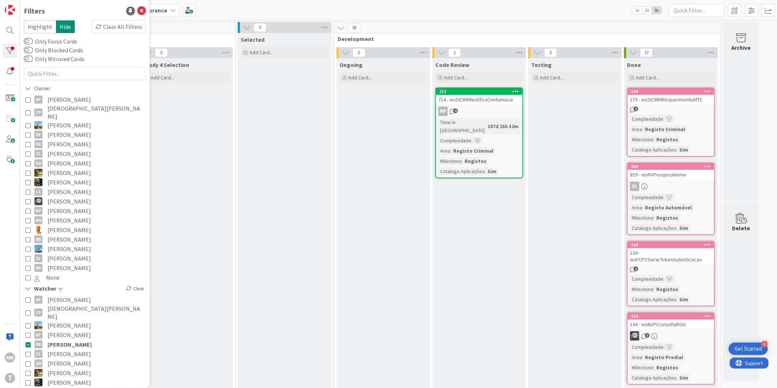
click at [76, 339] on span "[PERSON_NAME]" at bounding box center [70, 344] width 44 height 10
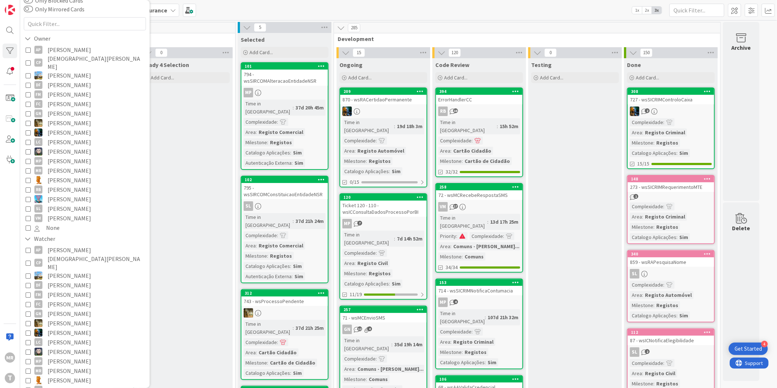
scroll to position [81, 0]
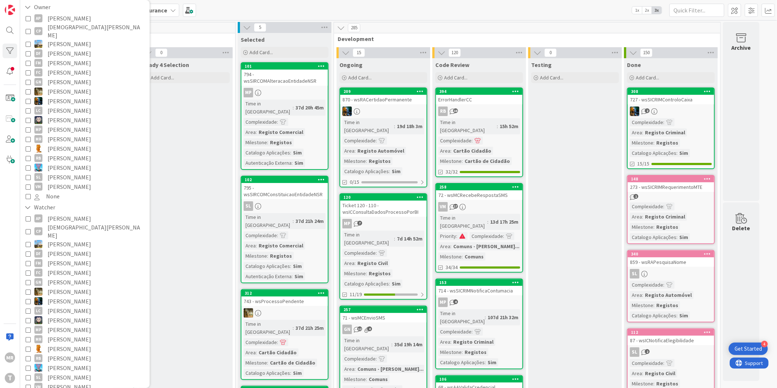
click at [76, 344] on button "[PERSON_NAME]" at bounding box center [85, 349] width 119 height 10
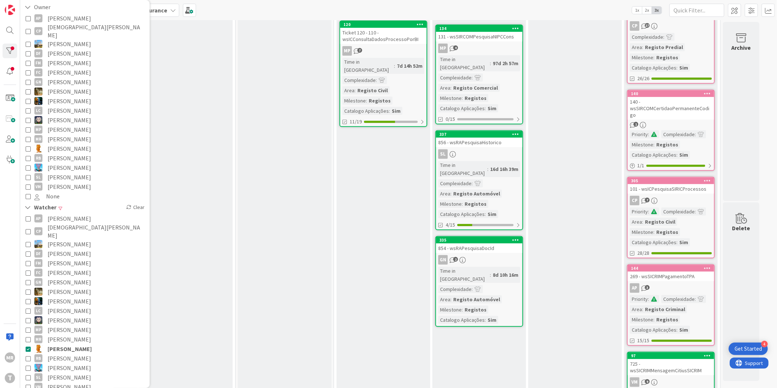
scroll to position [244, 0]
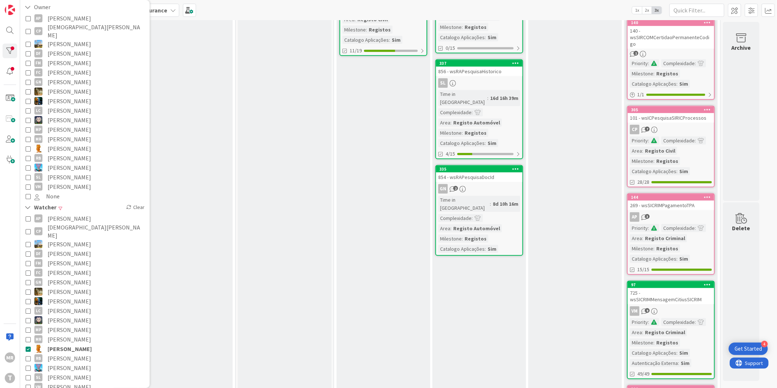
click at [71, 353] on span "[PERSON_NAME]" at bounding box center [70, 358] width 44 height 10
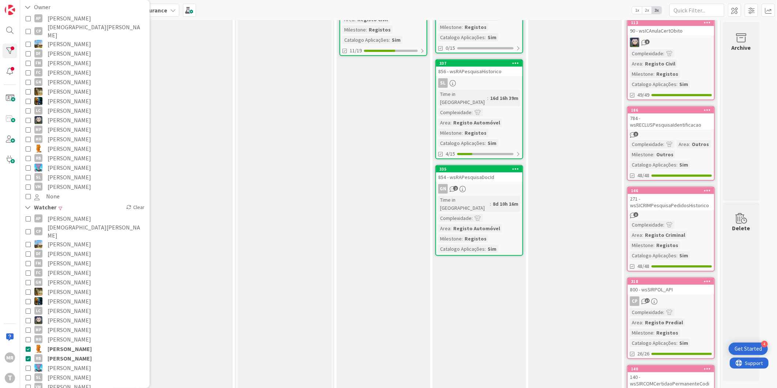
click at [70, 344] on span "[PERSON_NAME]" at bounding box center [70, 349] width 44 height 10
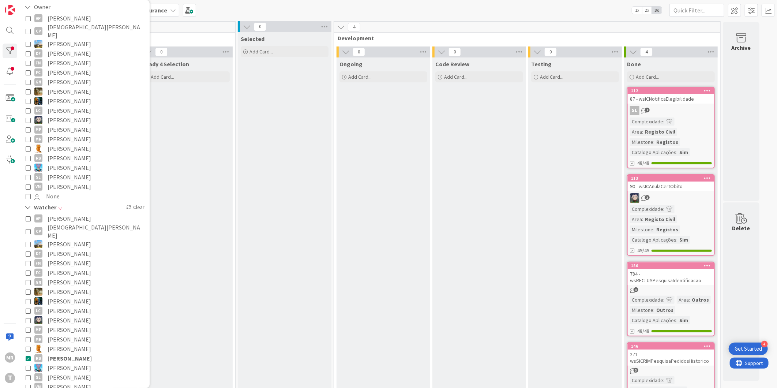
scroll to position [0, 0]
click at [83, 353] on span "[PERSON_NAME]" at bounding box center [70, 358] width 44 height 10
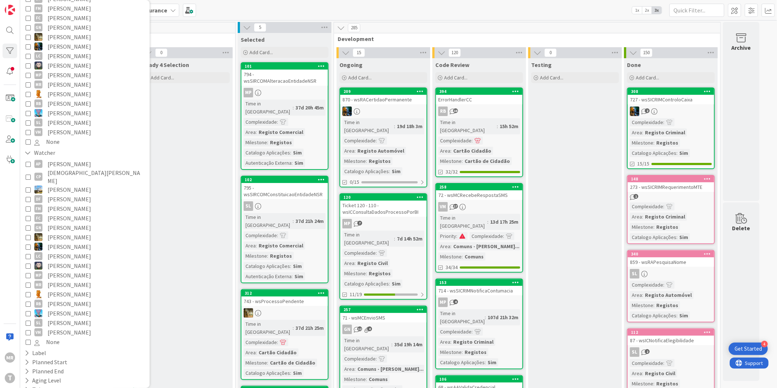
scroll to position [155, 0]
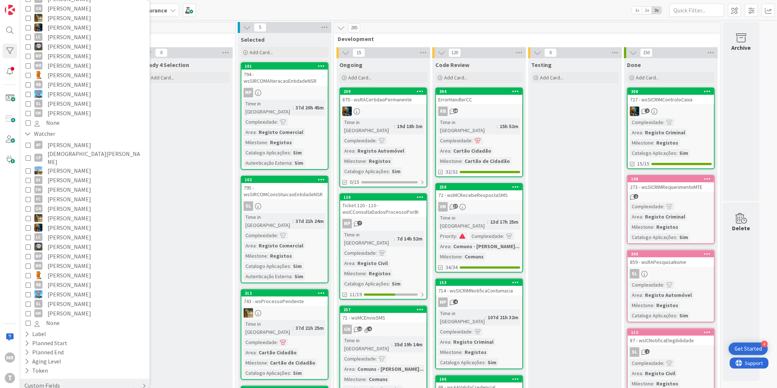
click at [27, 381] on div "Custom Fields" at bounding box center [42, 385] width 37 height 9
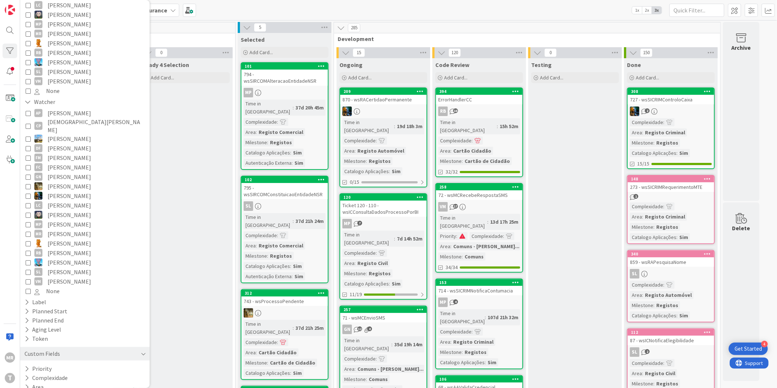
scroll to position [219, 0]
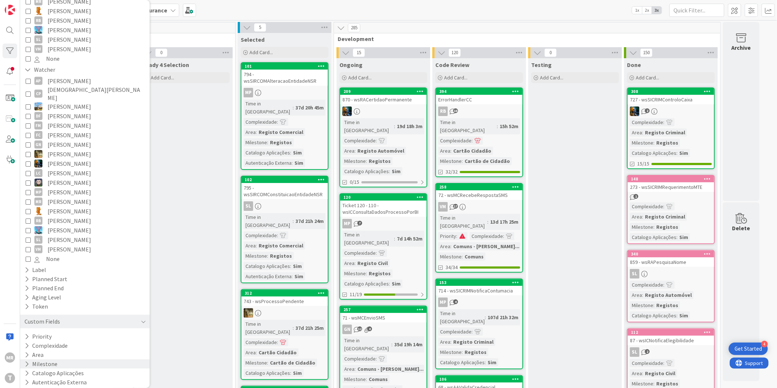
click at [27, 361] on icon at bounding box center [27, 364] width 5 height 6
click at [45, 380] on span "Registos" at bounding box center [45, 385] width 22 height 10
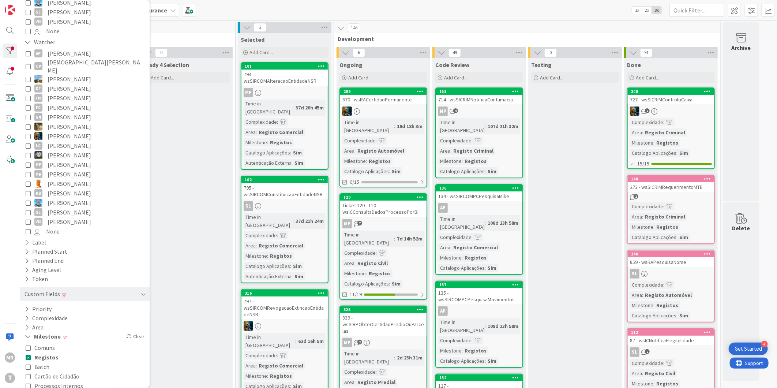
scroll to position [289, 0]
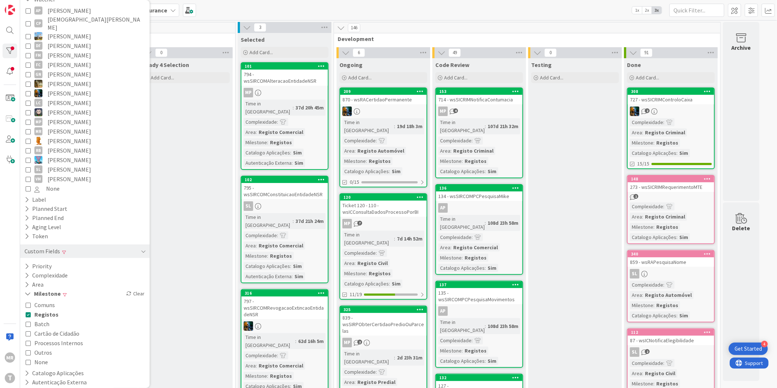
click at [45, 348] on span "Outros" at bounding box center [43, 353] width 18 height 10
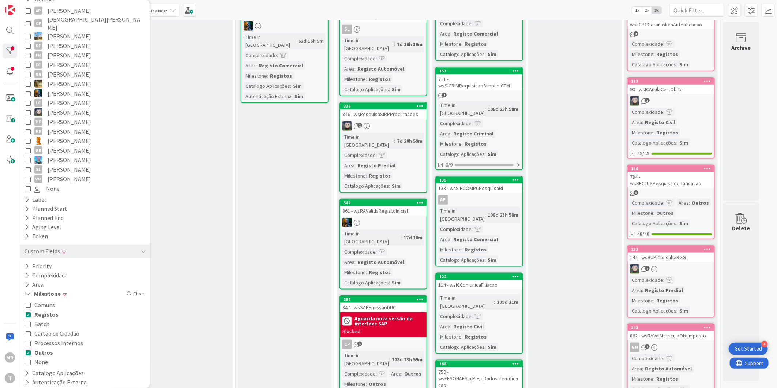
scroll to position [406, 0]
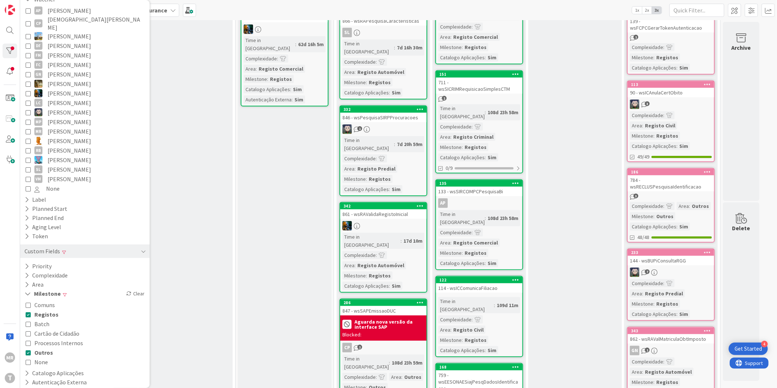
click at [474, 277] on div "122" at bounding box center [479, 280] width 86 height 7
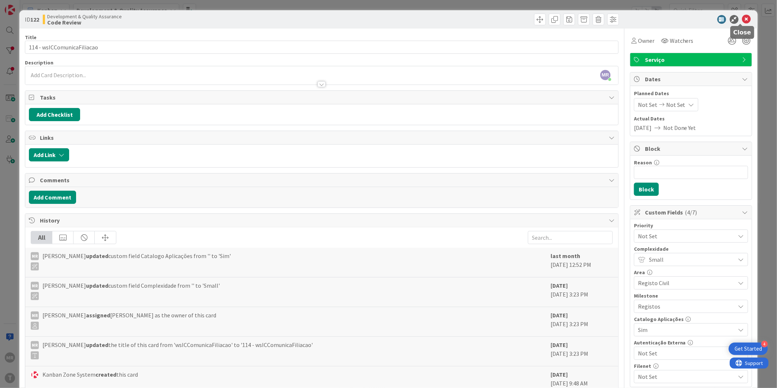
click at [742, 19] on icon at bounding box center [746, 19] width 9 height 9
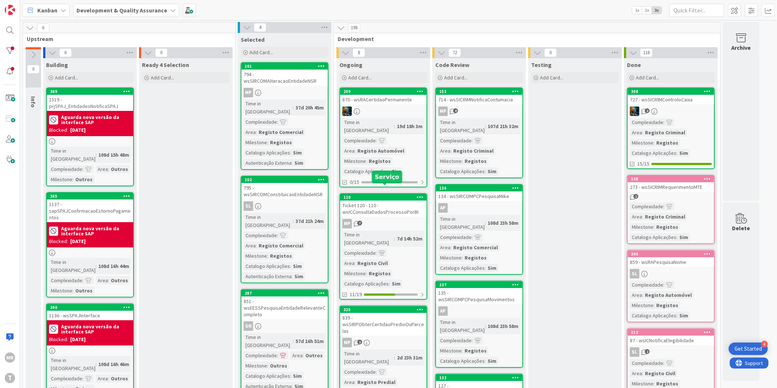
click at [387, 195] on div "120" at bounding box center [384, 197] width 83 height 5
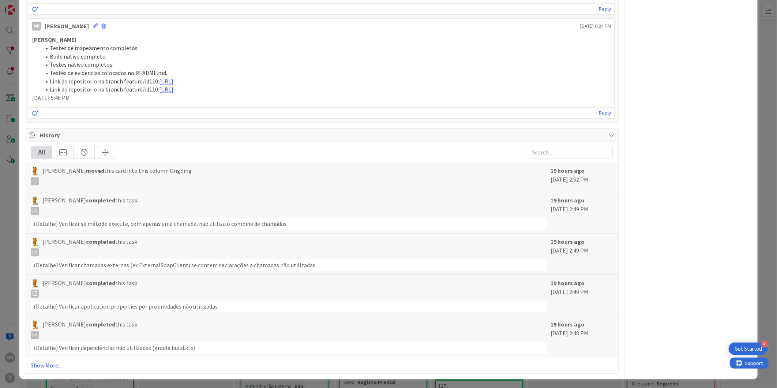
scroll to position [1051, 0]
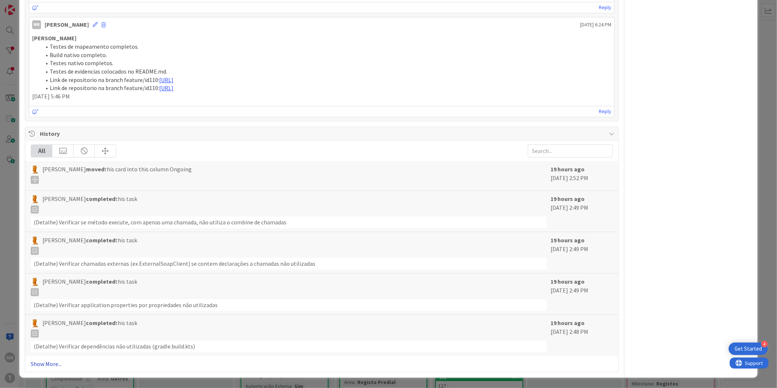
click at [45, 366] on link "Show More..." at bounding box center [322, 363] width 582 height 9
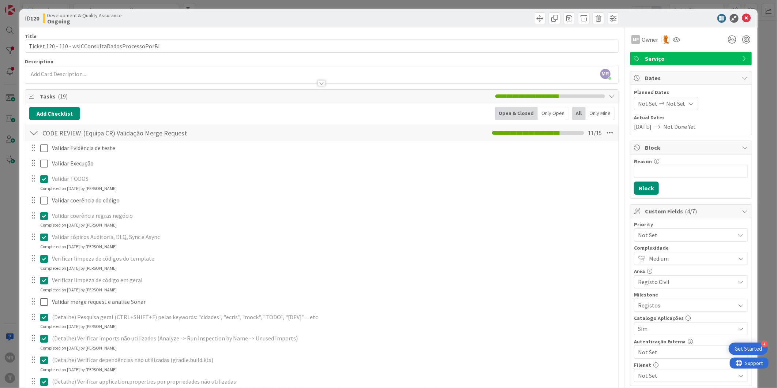
scroll to position [0, 0]
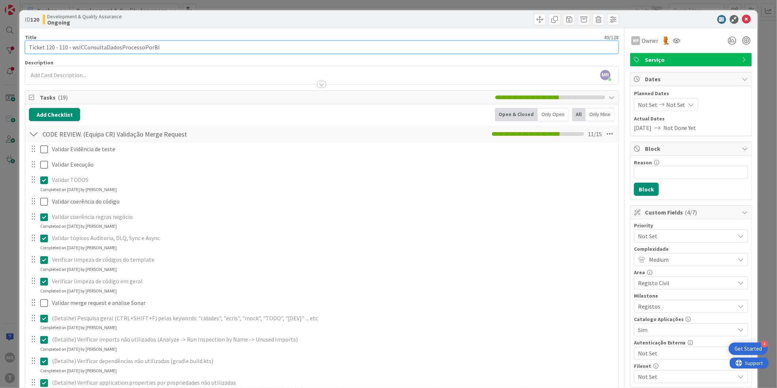
click at [58, 45] on input "Ticket 120 - 110 - wsICConsultaDadosProcessoPorBI" at bounding box center [322, 47] width 594 height 13
type input "110 - wsICConsultaDadosProcessoPorBI"
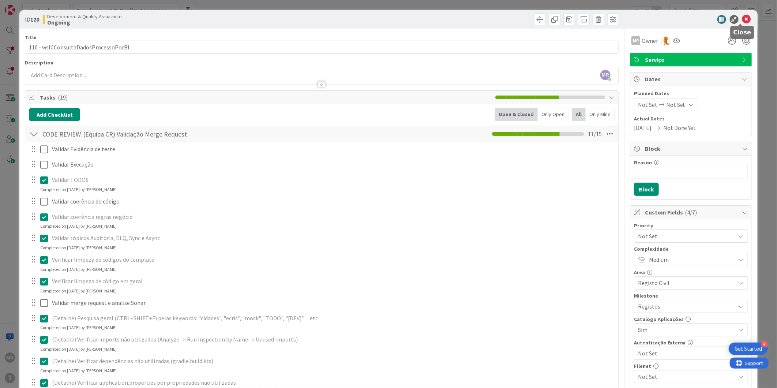
click at [742, 19] on icon at bounding box center [746, 19] width 9 height 9
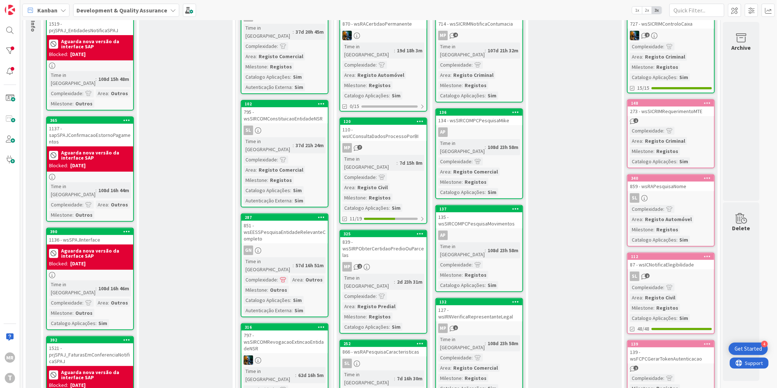
scroll to position [81, 0]
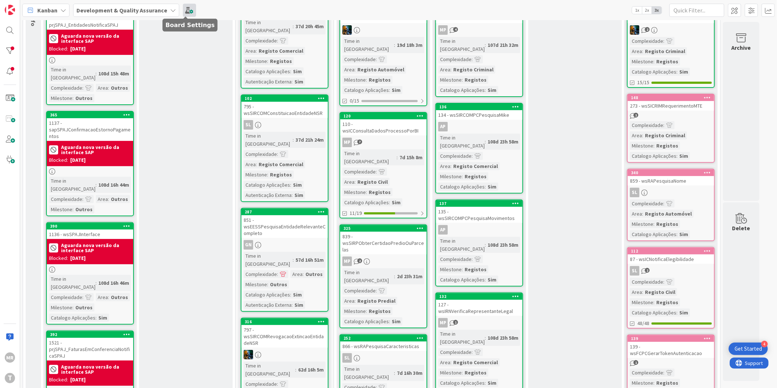
click at [190, 12] on span at bounding box center [189, 10] width 13 height 13
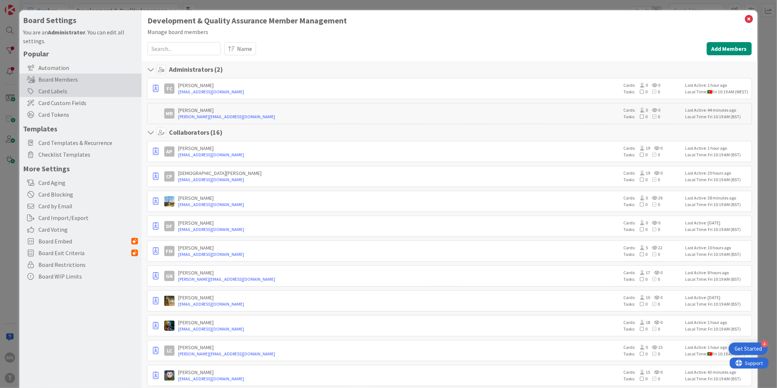
click at [53, 90] on div "Card Labels" at bounding box center [80, 91] width 122 height 12
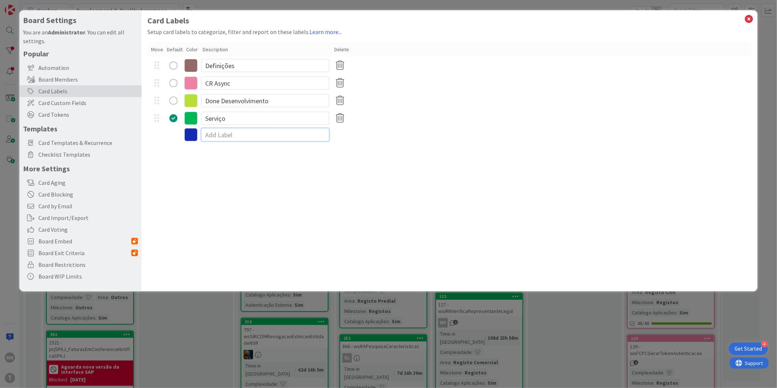
click at [233, 133] on input at bounding box center [265, 134] width 128 height 13
type input "Atualizado Error Handler CC"
click at [238, 161] on div "Card Labels Setup card labels to categorize, filter and report on these labels.…" at bounding box center [450, 150] width 616 height 281
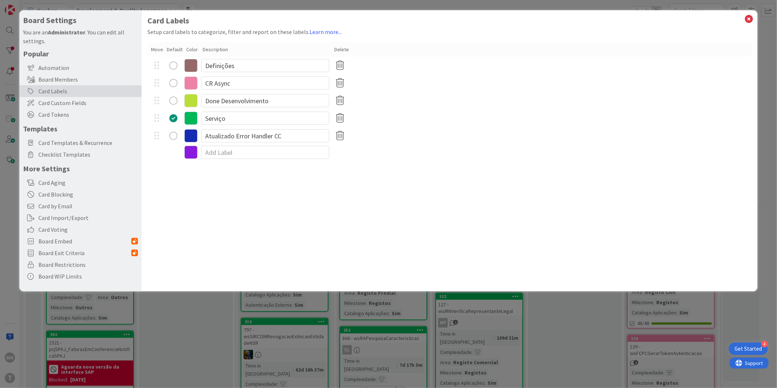
click at [173, 136] on div "radio" at bounding box center [173, 136] width 8 height 8
click at [390, 195] on div "Card Labels Setup card labels to categorize, filter and report on these labels.…" at bounding box center [450, 150] width 616 height 281
click at [234, 133] on input "Atualizado Error Handler CC" at bounding box center [265, 135] width 128 height 13
drag, startPoint x: 235, startPoint y: 135, endPoint x: 173, endPoint y: 129, distance: 62.1
click at [176, 129] on div "Atualizado Error Handler CC" at bounding box center [449, 136] width 604 height 18
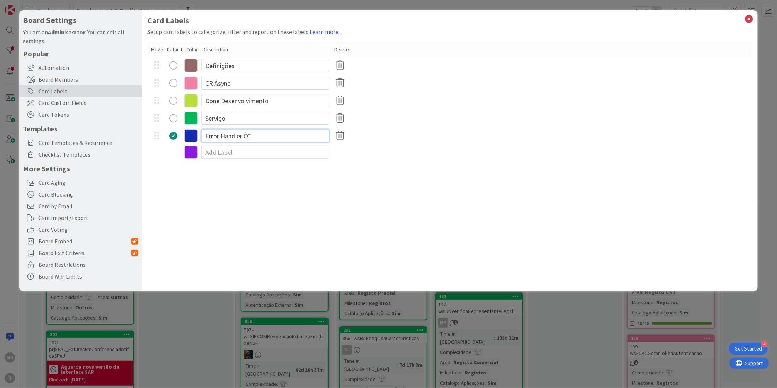
click at [251, 136] on input "Error Handler CC" at bounding box center [265, 135] width 128 height 13
type input "Error Handler CC Atualizado"
click at [748, 20] on icon at bounding box center [749, 19] width 10 height 10
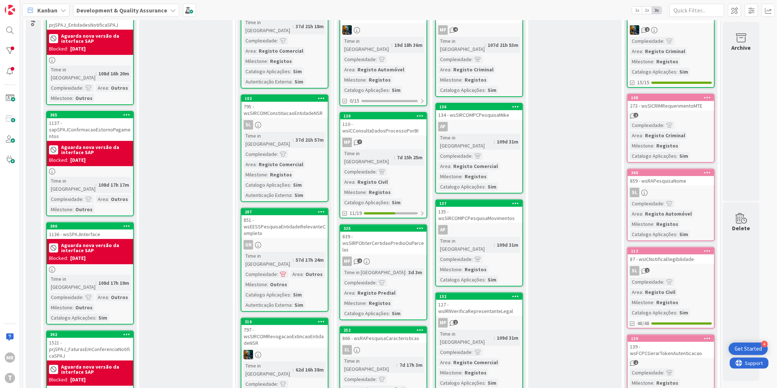
click at [321, 95] on icon at bounding box center [321, 97] width 7 height 5
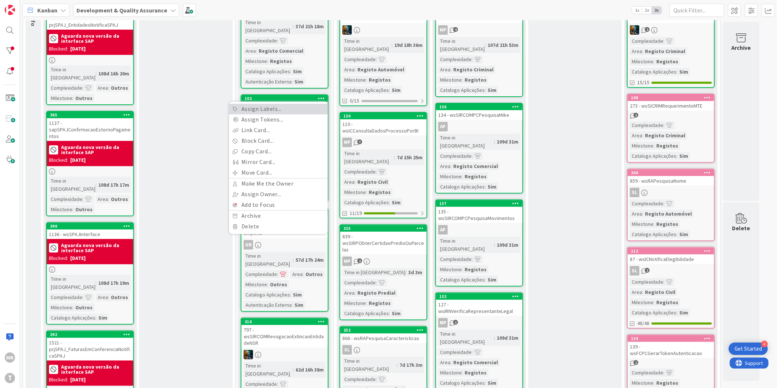
click at [275, 104] on link "Assign Labels..." at bounding box center [278, 109] width 99 height 11
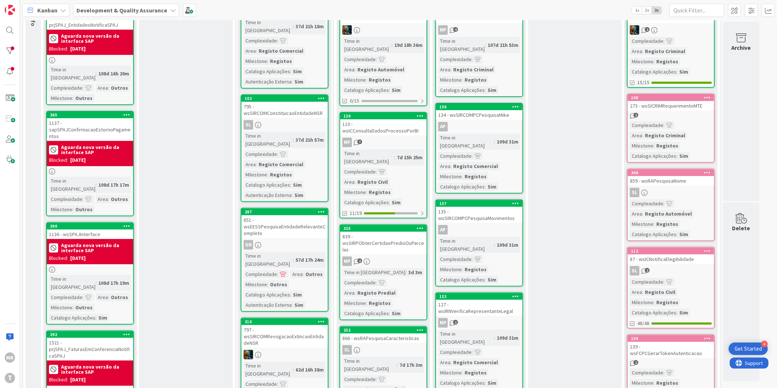
click at [322, 95] on icon at bounding box center [321, 97] width 7 height 5
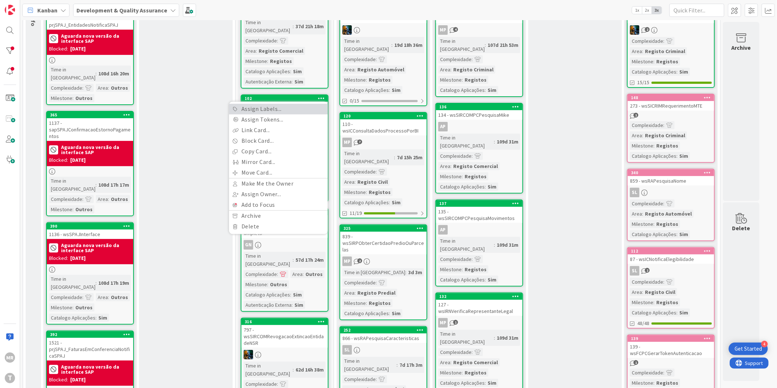
click at [288, 104] on link "Assign Labels..." at bounding box center [278, 109] width 99 height 11
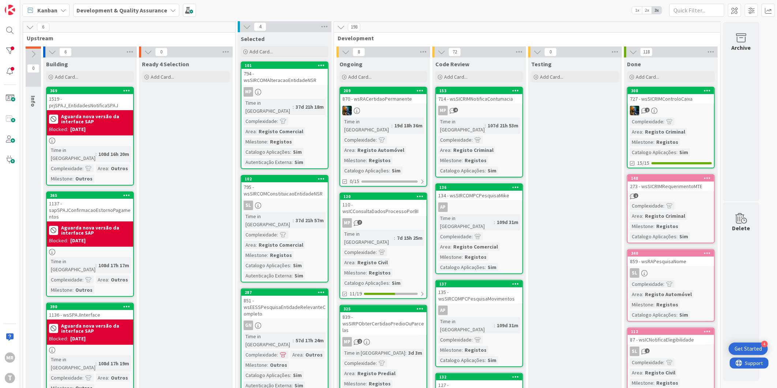
scroll to position [0, 0]
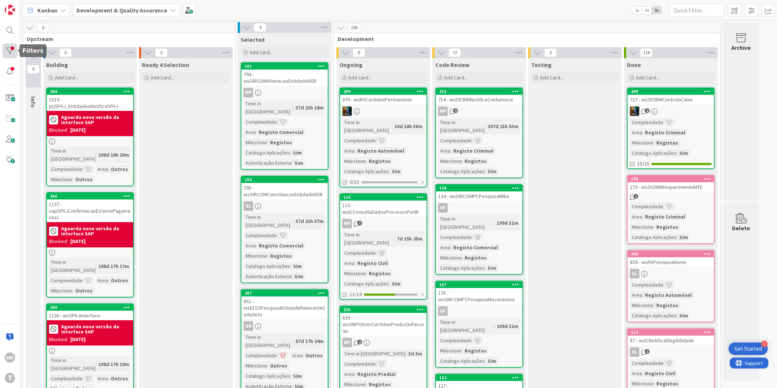
click at [10, 53] on div at bounding box center [10, 51] width 15 height 15
